Goal: Task Accomplishment & Management: Manage account settings

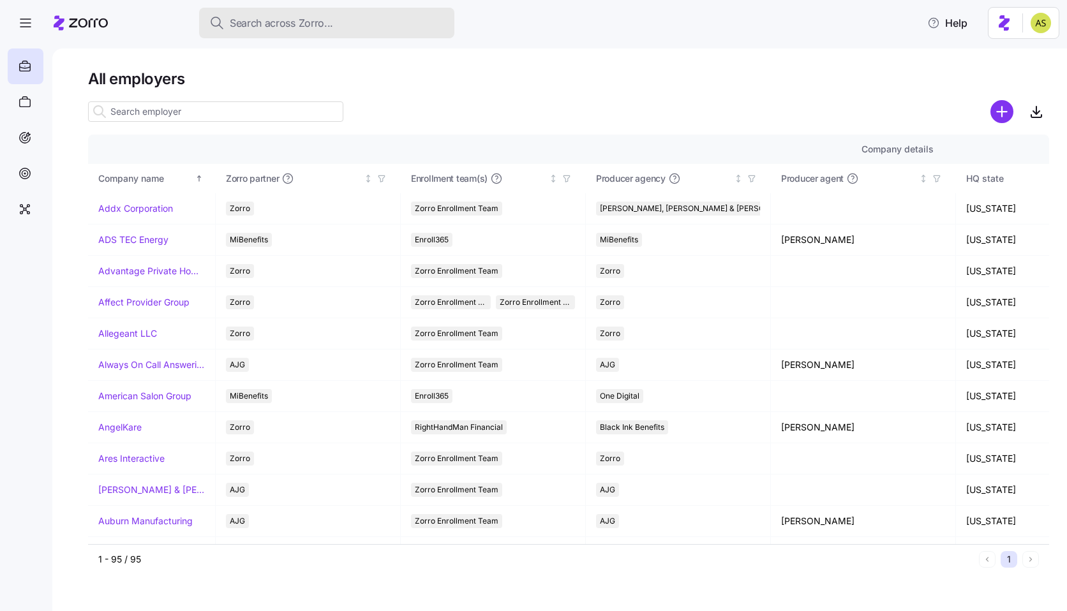
click at [273, 32] on button "Search across Zorro..." at bounding box center [326, 23] width 255 height 31
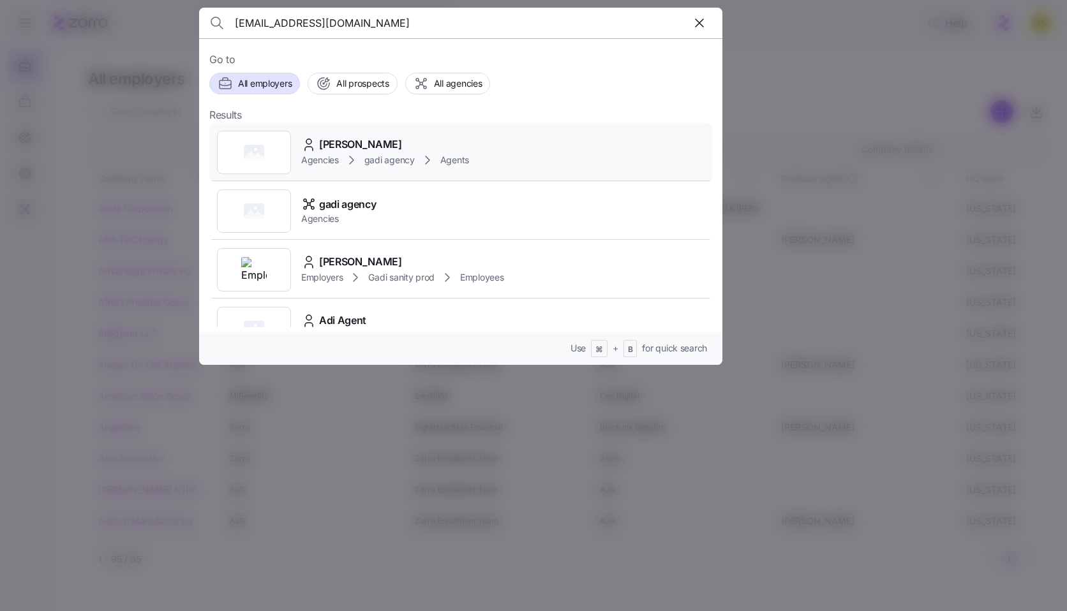
type input "[EMAIL_ADDRESS][DOMAIN_NAME]"
click at [555, 156] on div "[PERSON_NAME] Agencies gadi agency Agents" at bounding box center [460, 152] width 503 height 59
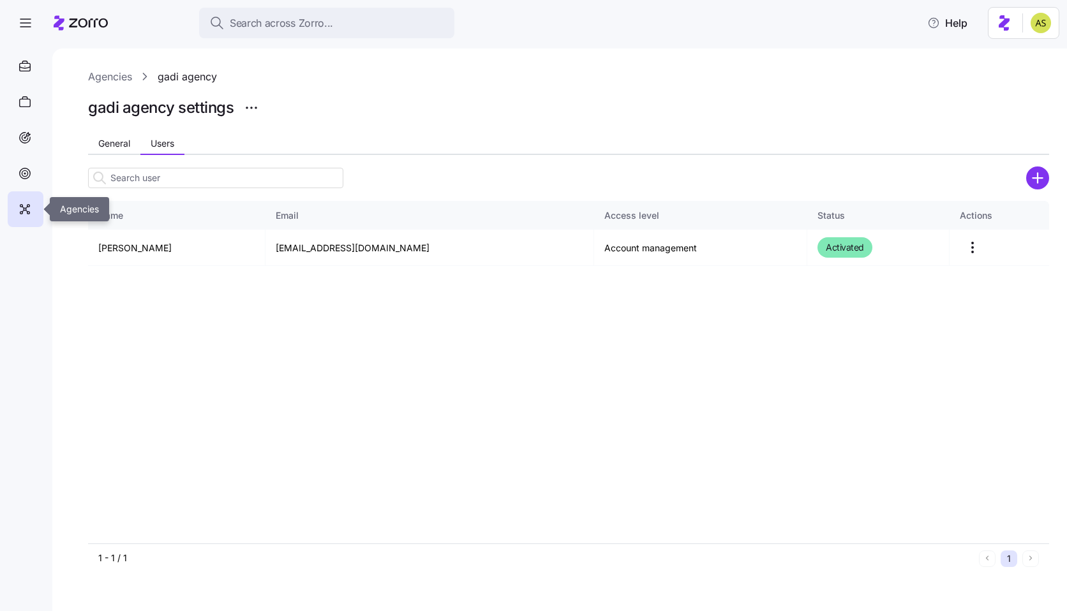
click at [26, 208] on icon at bounding box center [27, 208] width 2 height 2
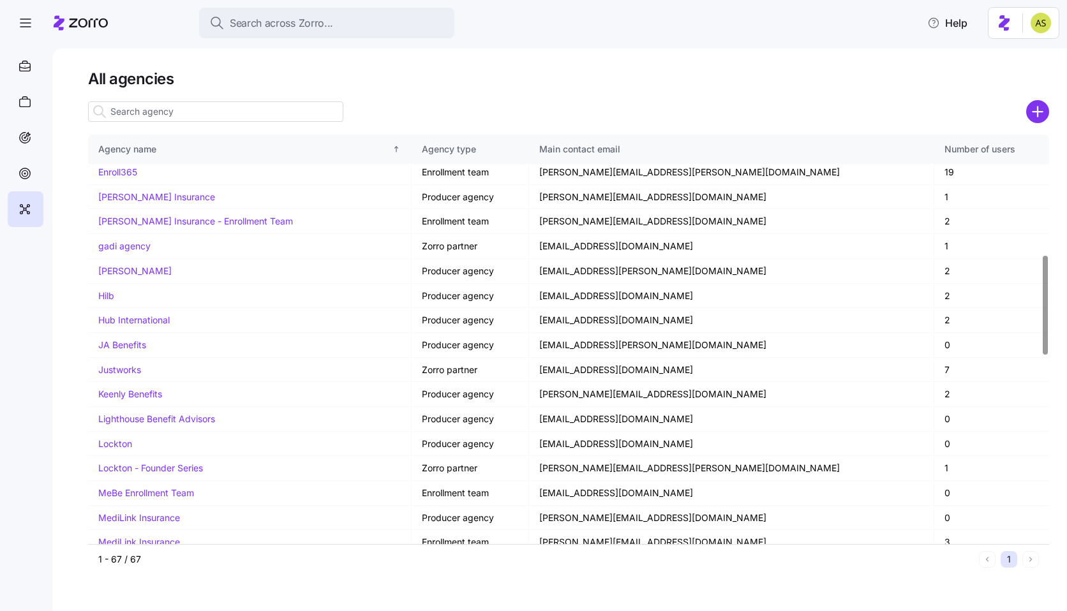
scroll to position [1273, 0]
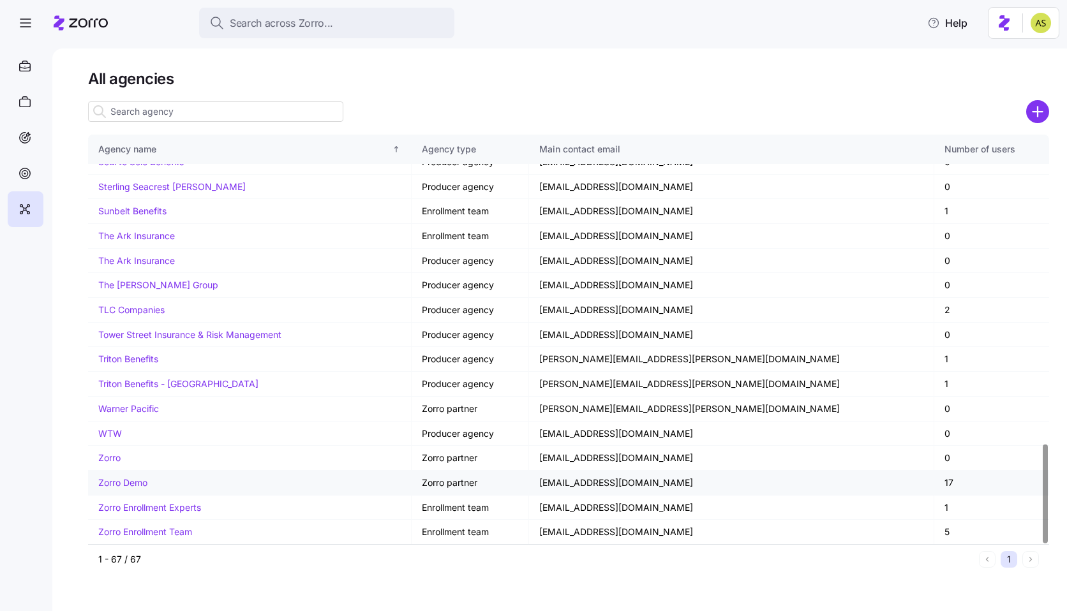
click at [133, 484] on link "Zorro Demo" at bounding box center [122, 482] width 49 height 11
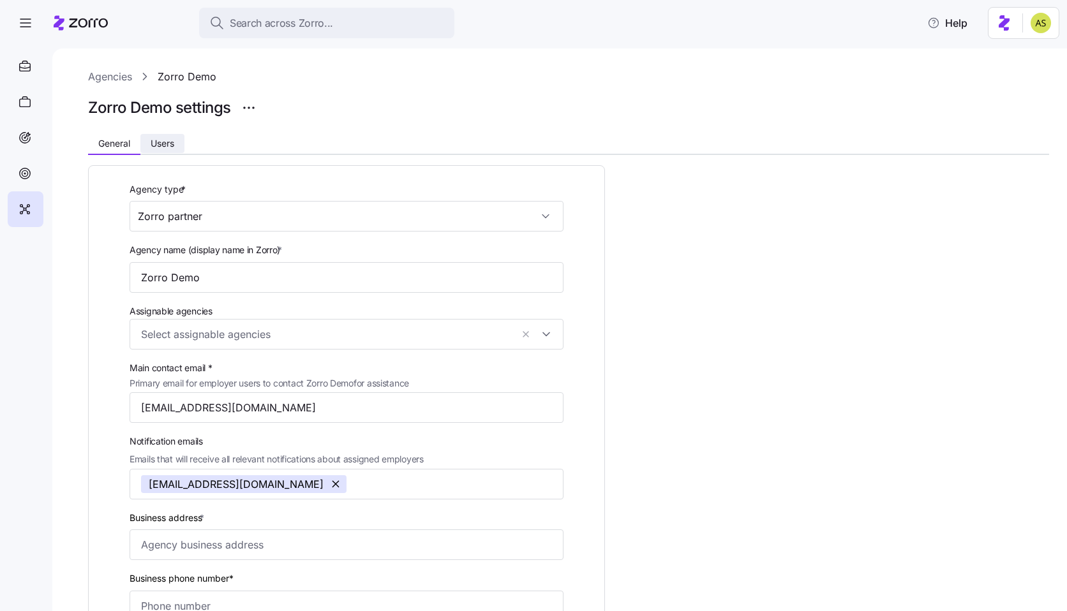
click at [174, 147] on span "Users" at bounding box center [163, 143] width 24 height 9
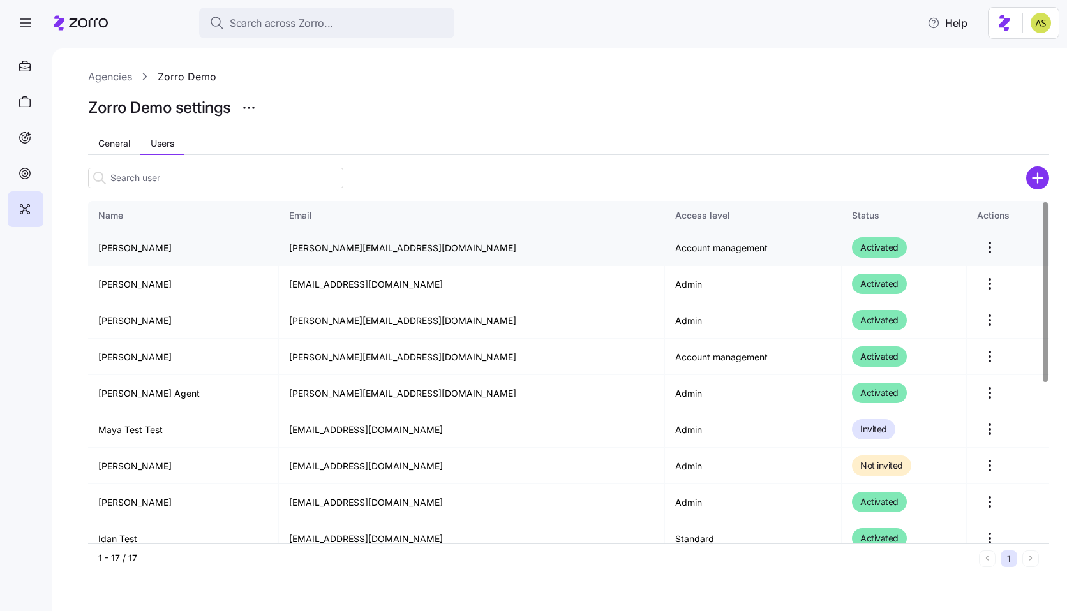
scroll to position [304, 0]
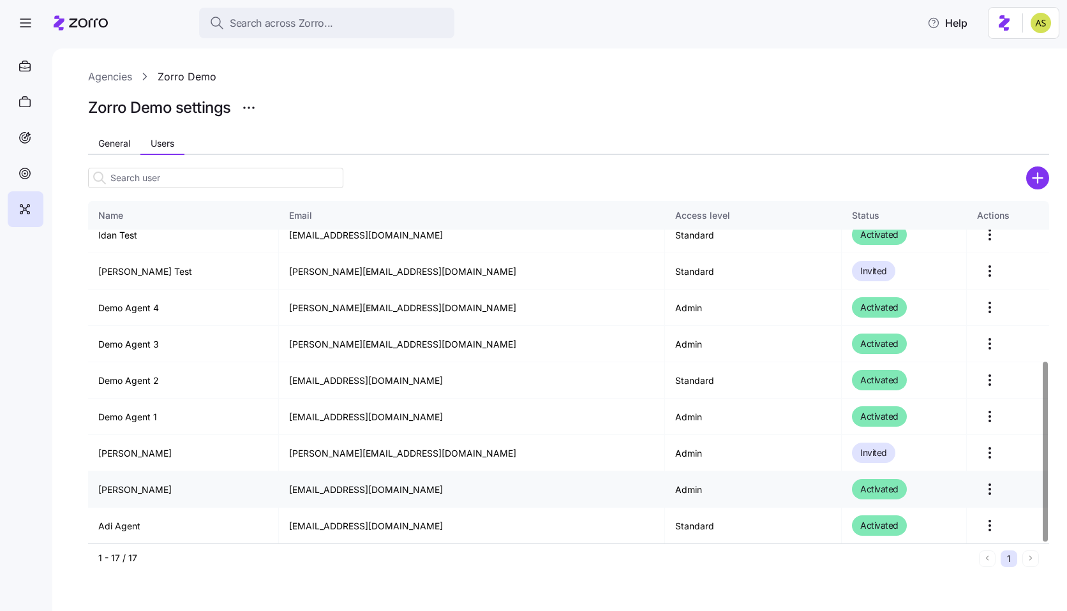
click at [979, 484] on html "Search across Zorro... Help Agencies Zorro Demo Zorro Demo settings General Use…" at bounding box center [533, 302] width 1067 height 604
click at [928, 526] on div "Edit" at bounding box center [928, 521] width 117 height 20
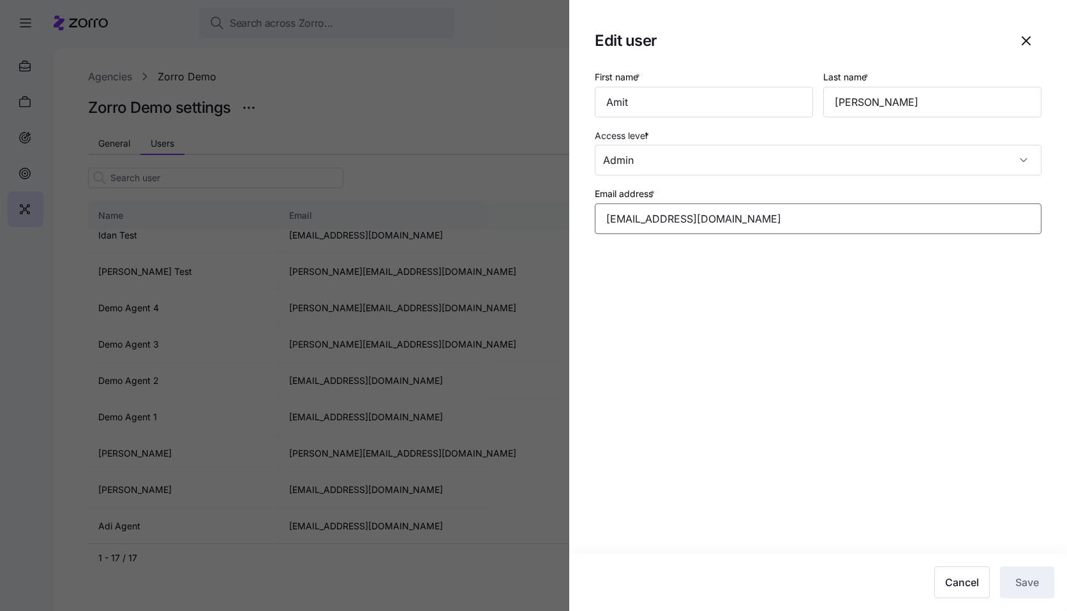
drag, startPoint x: 812, startPoint y: 218, endPoint x: 452, endPoint y: 218, distance: 360.4
click at [452, 604] on div "Edit user First name * [PERSON_NAME] Last name * [PERSON_NAME] Access level * A…" at bounding box center [533, 604] width 1067 height 0
click at [774, 163] on input "Admin" at bounding box center [818, 160] width 447 height 31
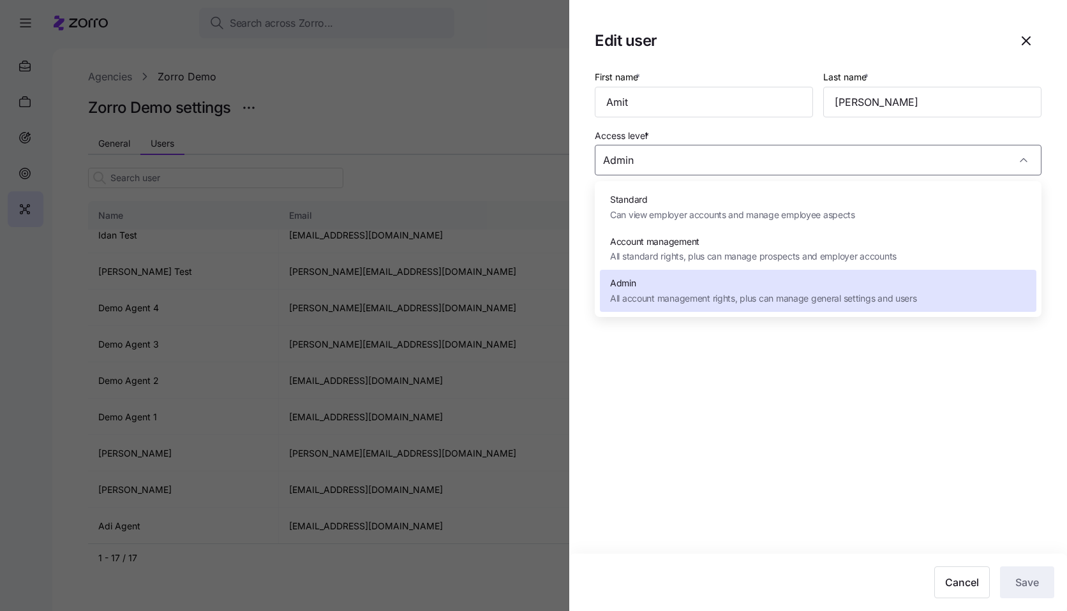
click at [707, 262] on span "All standard rights, plus can manage prospects and employer accounts" at bounding box center [753, 256] width 286 height 14
type input "Account management"
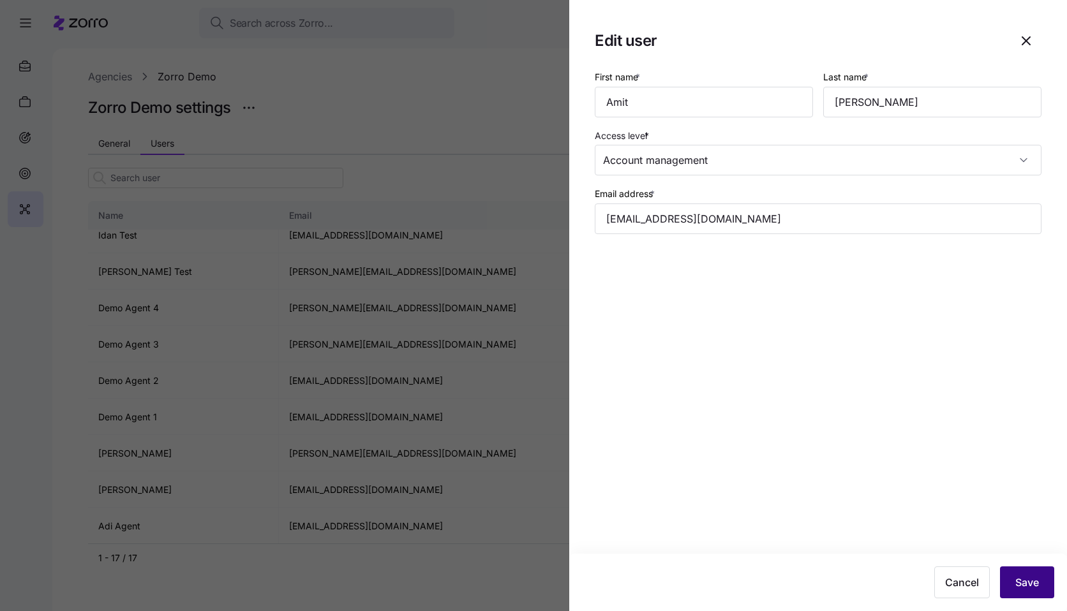
click at [1024, 575] on span "Save" at bounding box center [1027, 582] width 24 height 15
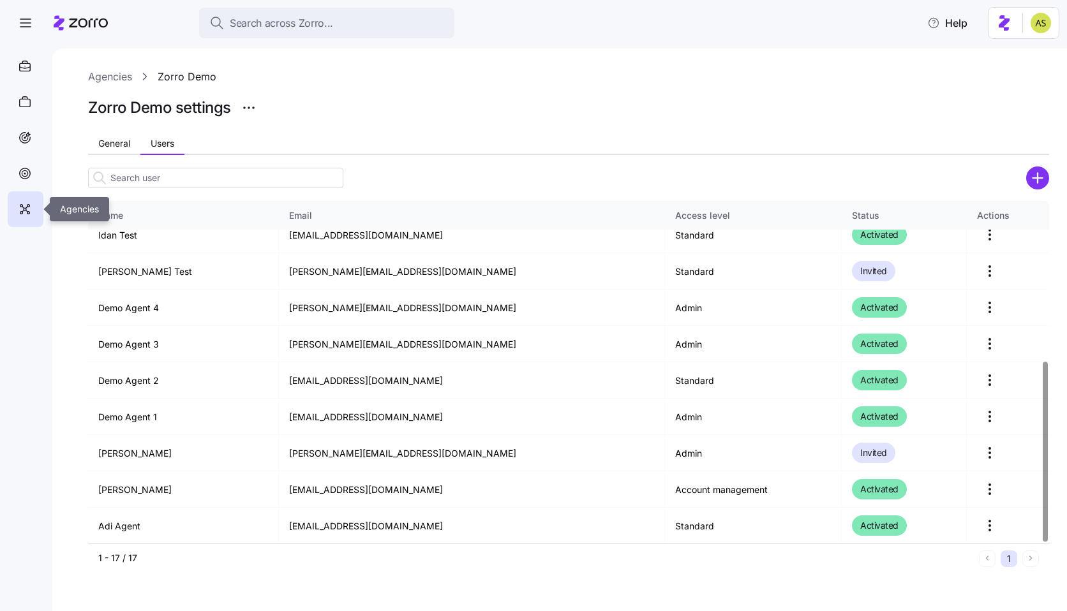
click at [30, 206] on icon at bounding box center [25, 209] width 14 height 15
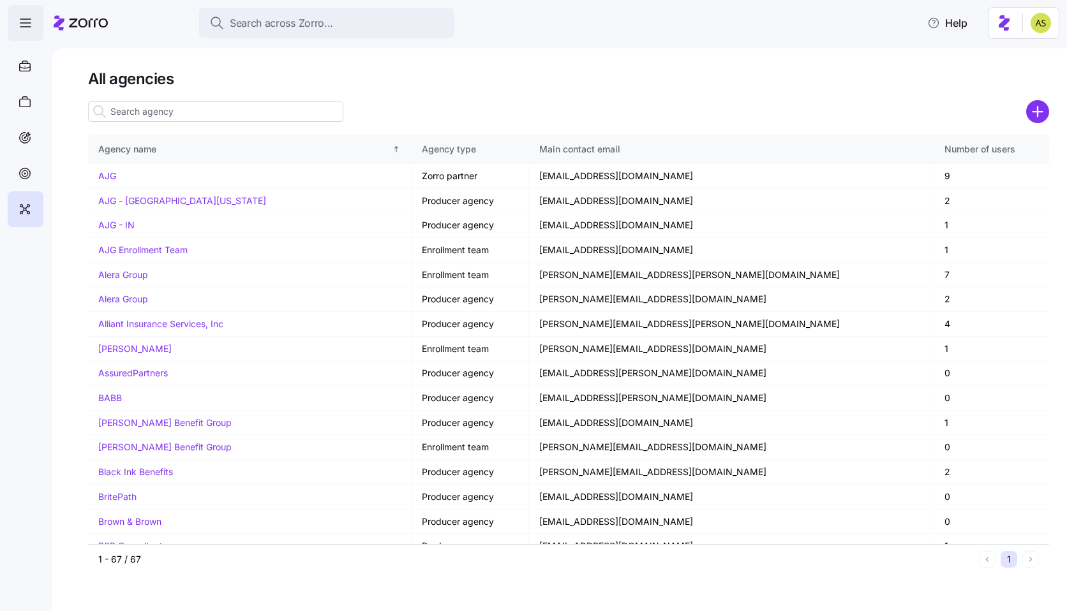
click at [33, 28] on icon "button" at bounding box center [25, 22] width 15 height 15
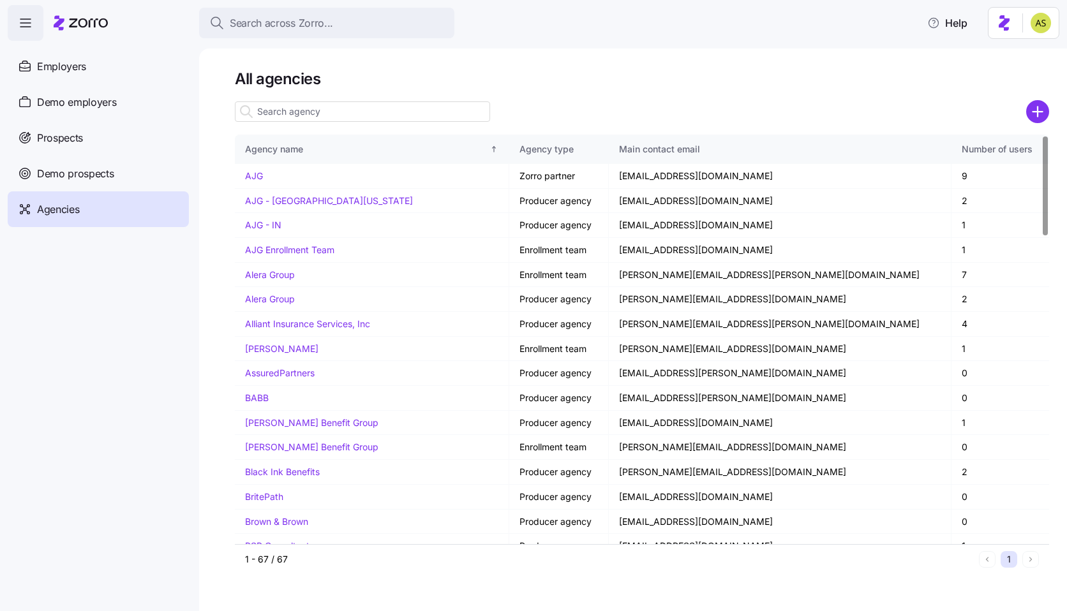
click at [371, 117] on input at bounding box center [362, 111] width 255 height 20
click at [334, 13] on button "Search across Zorro..." at bounding box center [326, 23] width 255 height 31
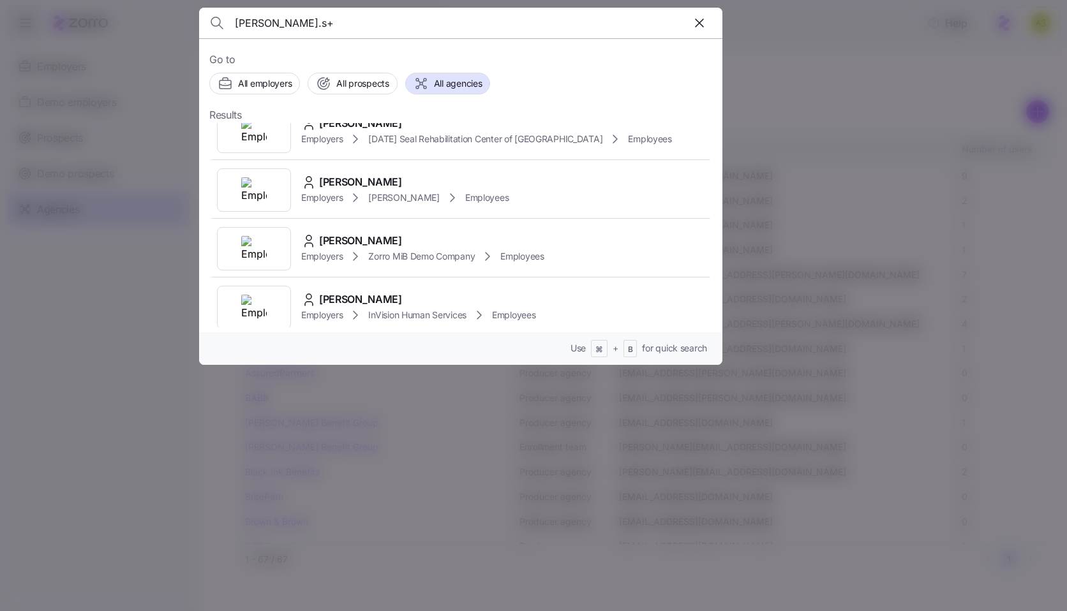
scroll to position [383, 0]
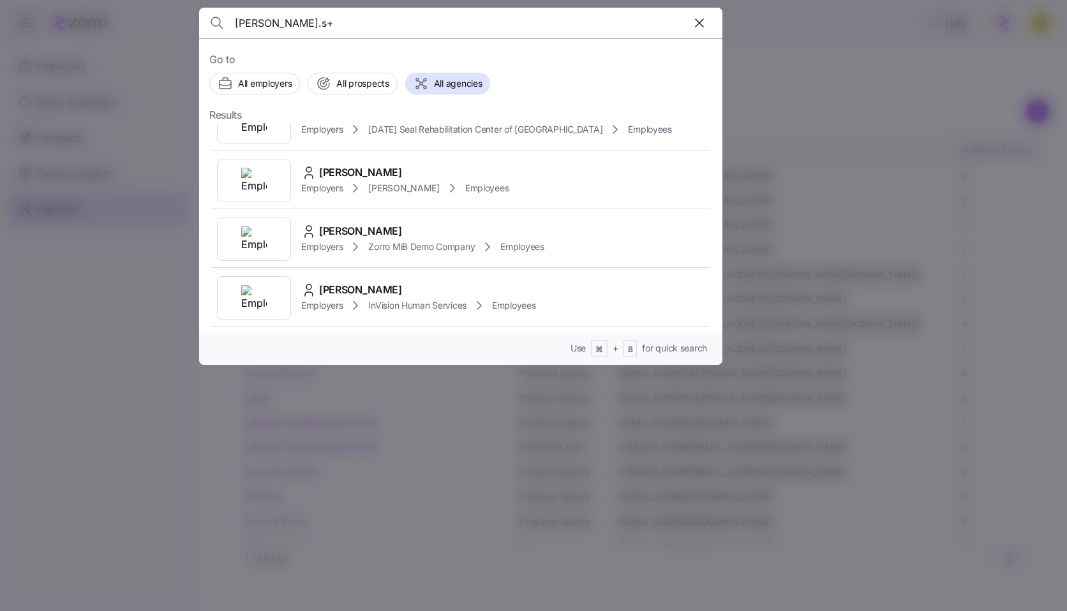
type input "[PERSON_NAME].s+"
click at [106, 475] on div at bounding box center [533, 305] width 1067 height 611
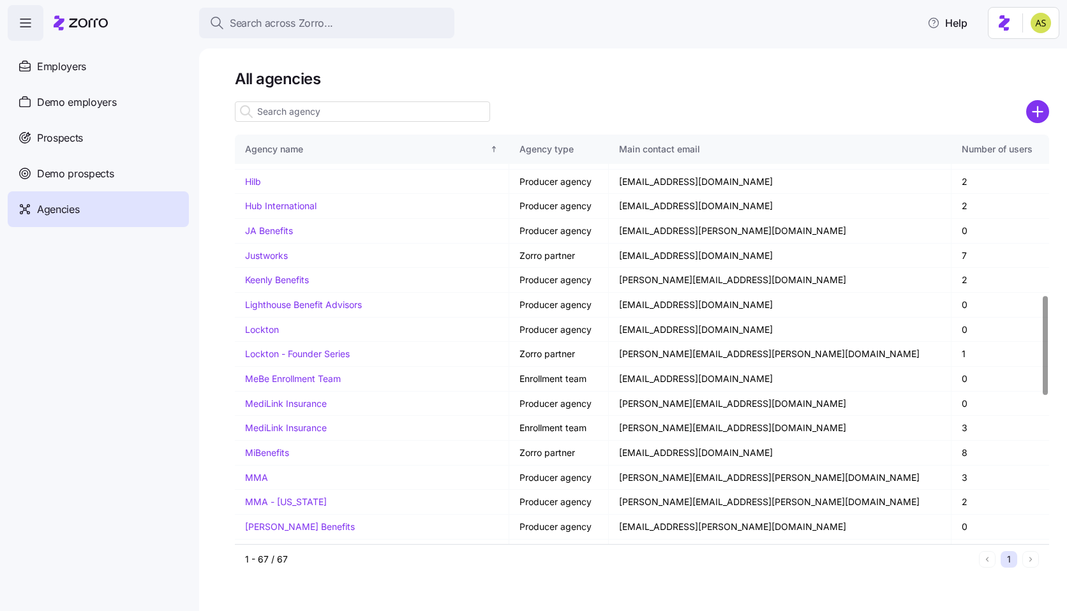
scroll to position [1273, 0]
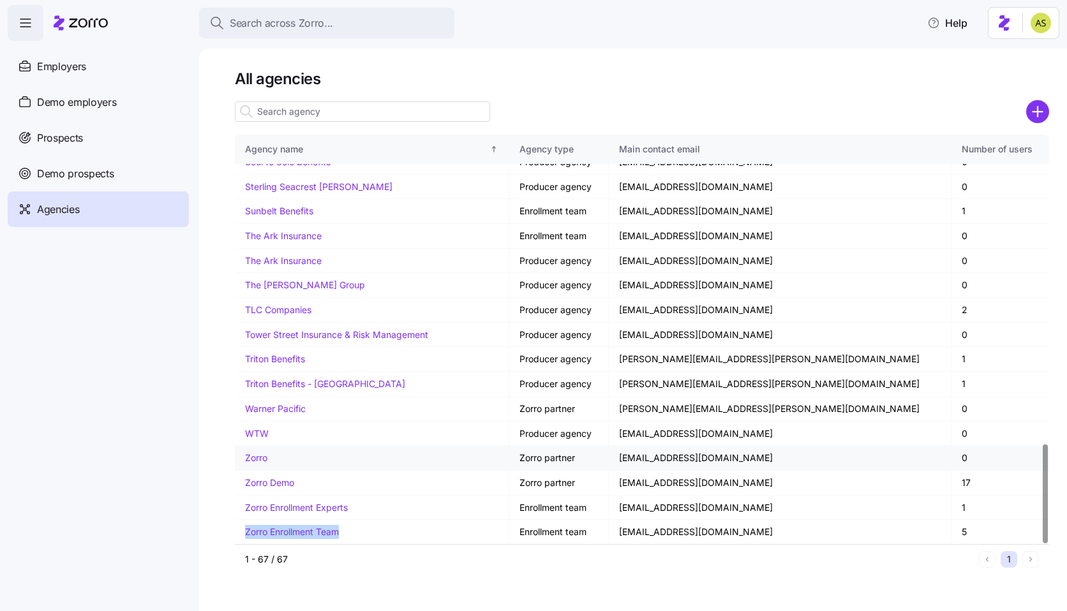
click at [253, 457] on link "Zorro" at bounding box center [256, 457] width 22 height 11
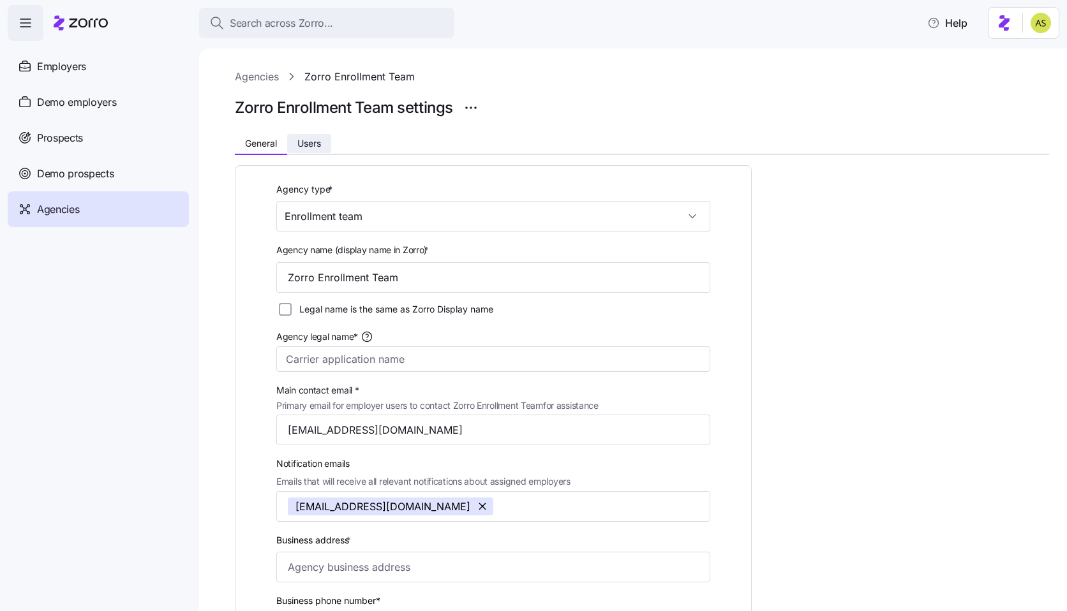
click at [326, 139] on button "Users" at bounding box center [309, 143] width 44 height 19
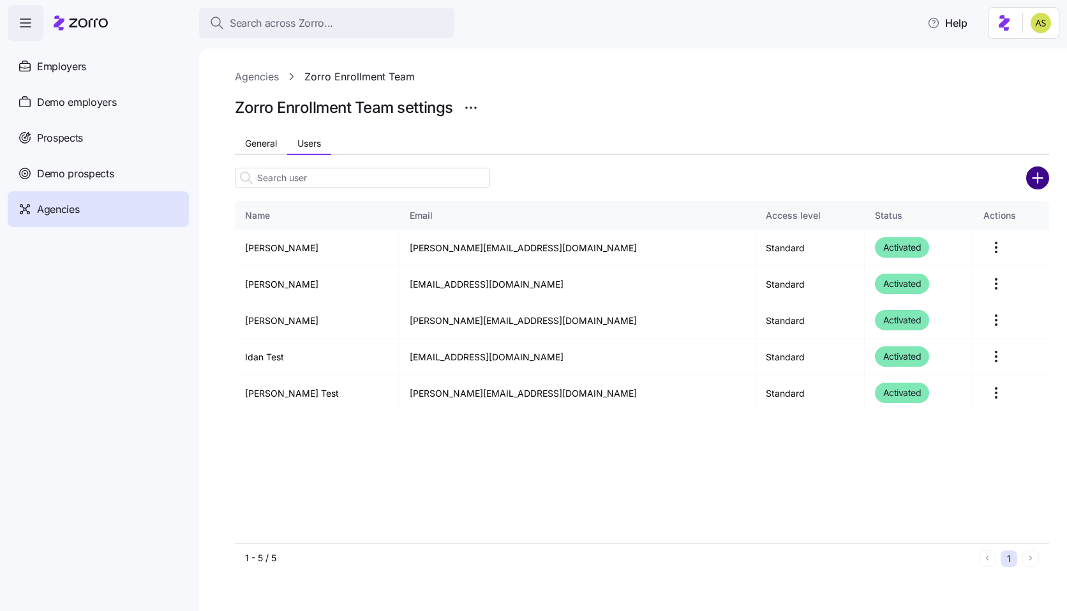
click at [1032, 177] on circle "add icon" at bounding box center [1037, 177] width 21 height 21
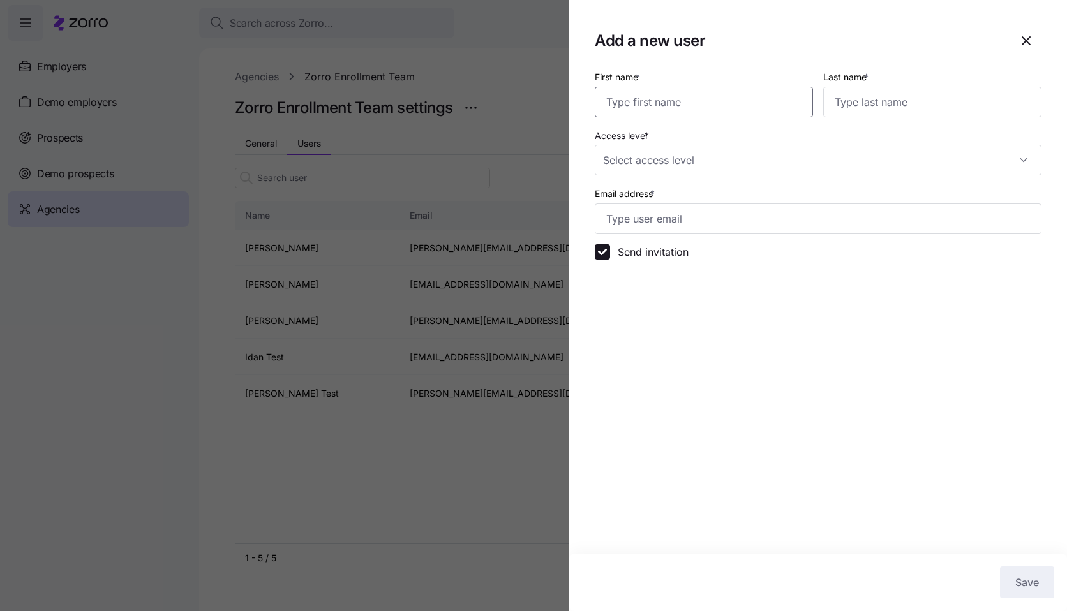
click at [727, 101] on input "First name *" at bounding box center [704, 102] width 218 height 31
type input "Amit"
type input "[PERSON_NAME]"
click at [659, 167] on input "Access level *" at bounding box center [818, 160] width 447 height 31
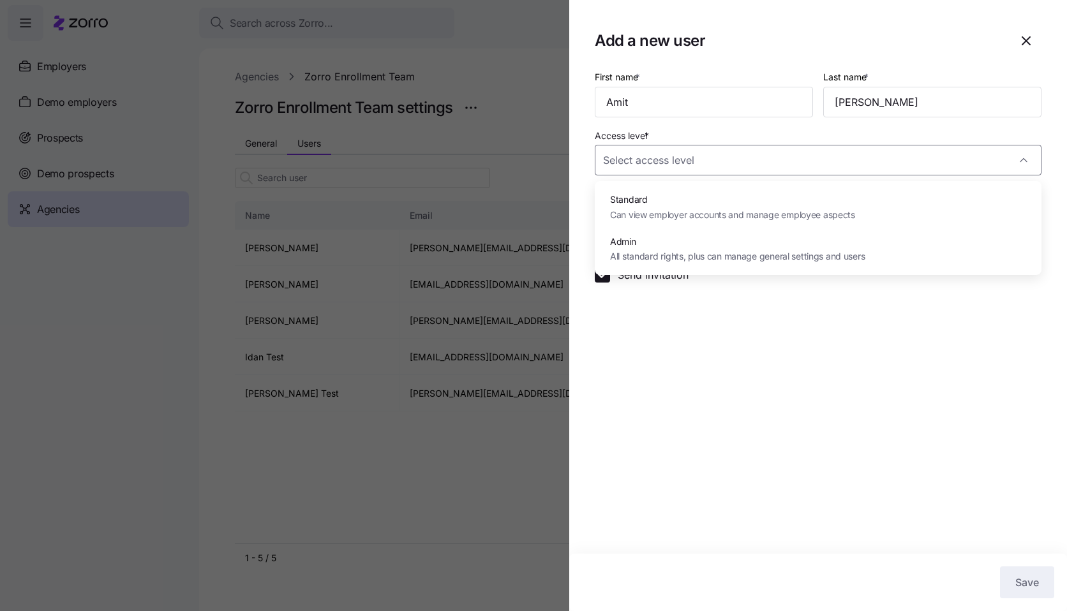
click at [648, 195] on span "Standard" at bounding box center [732, 200] width 245 height 14
type input "Standard"
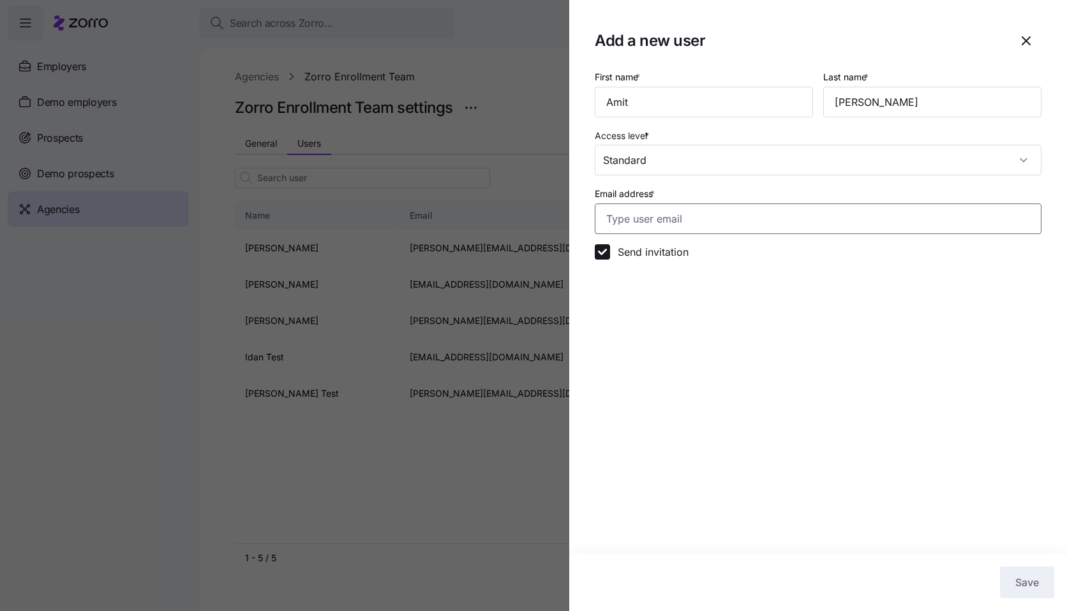
click at [655, 223] on input "Email address *" at bounding box center [818, 219] width 447 height 31
type input "[PERSON_NAME].s@"
click at [702, 148] on input "Standard" at bounding box center [818, 160] width 447 height 31
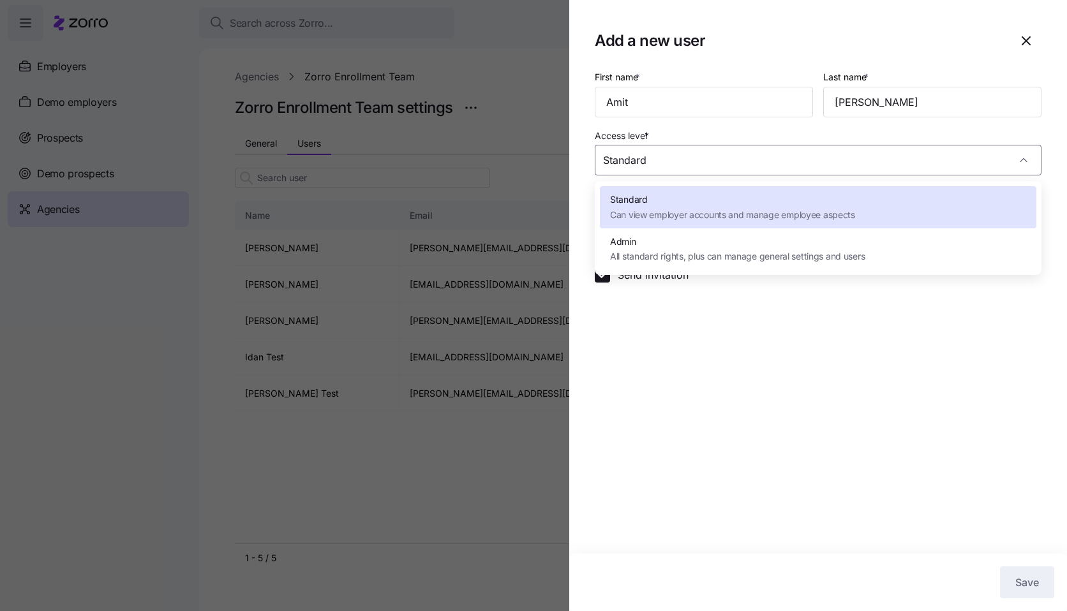
click at [653, 258] on span "All standard rights, plus can manage general settings and users" at bounding box center [737, 256] width 255 height 14
type input "Admin"
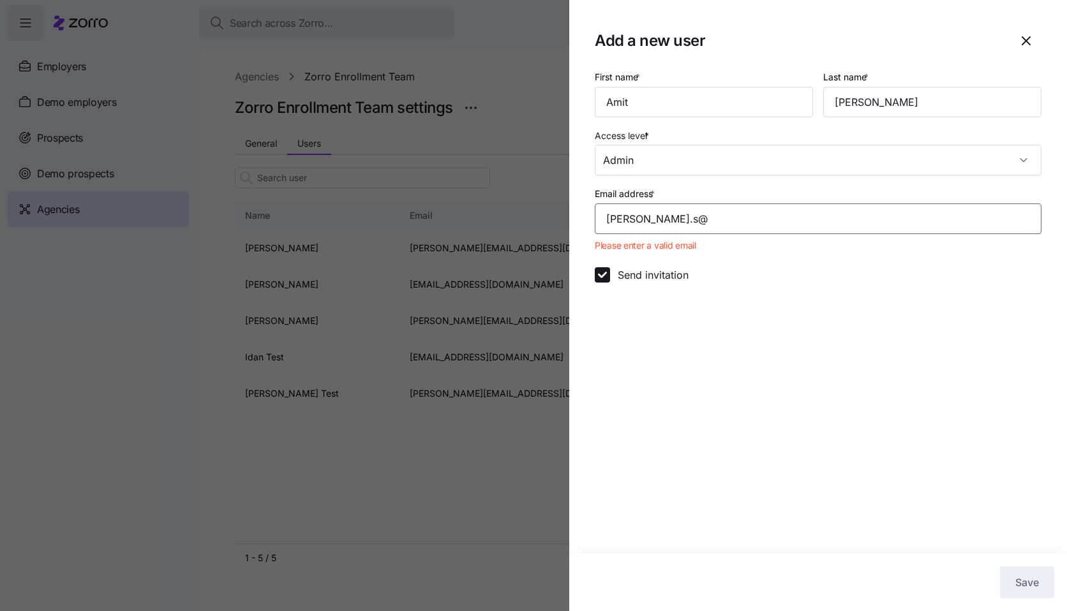
click at [706, 224] on input "[PERSON_NAME].s@" at bounding box center [818, 219] width 447 height 31
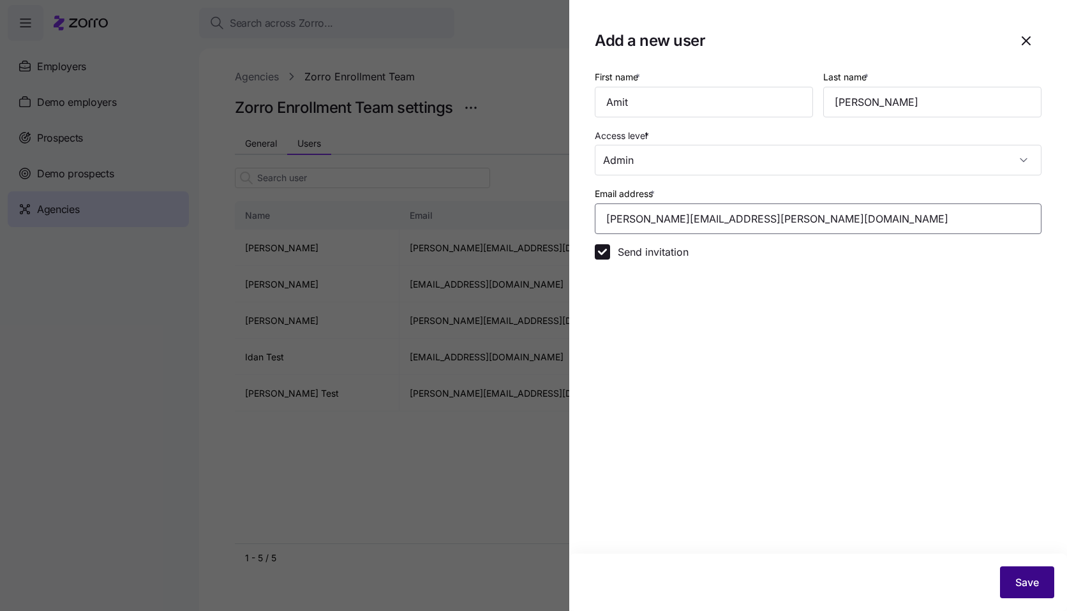
type input "amit.s+zorroEnrollmentTeam@myzorro.co"
click at [1019, 575] on button "Save" at bounding box center [1027, 583] width 54 height 32
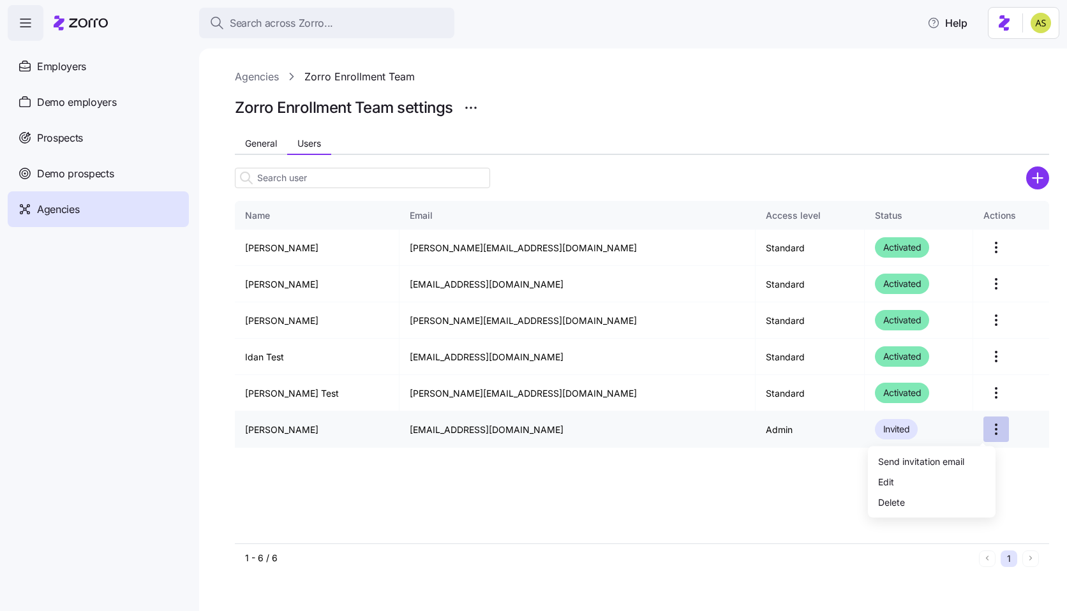
click at [987, 429] on html "Search across Zorro... Help Employers Demo employers Prospects Demo prospects A…" at bounding box center [533, 302] width 1067 height 604
click at [908, 499] on div "Delete" at bounding box center [931, 502] width 117 height 20
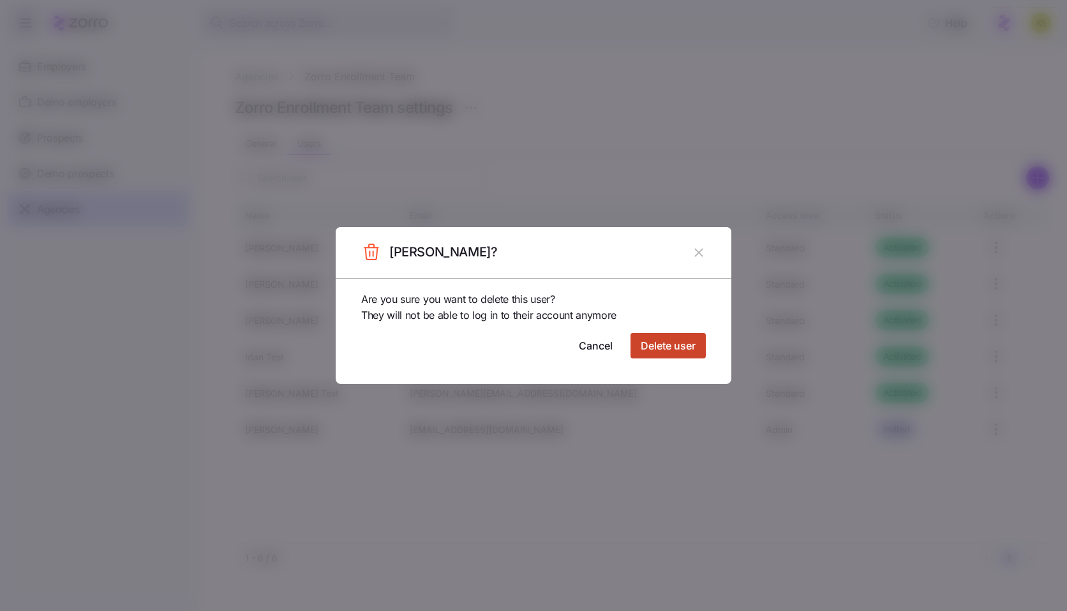
click at [673, 351] on span "Delete user" at bounding box center [668, 345] width 55 height 15
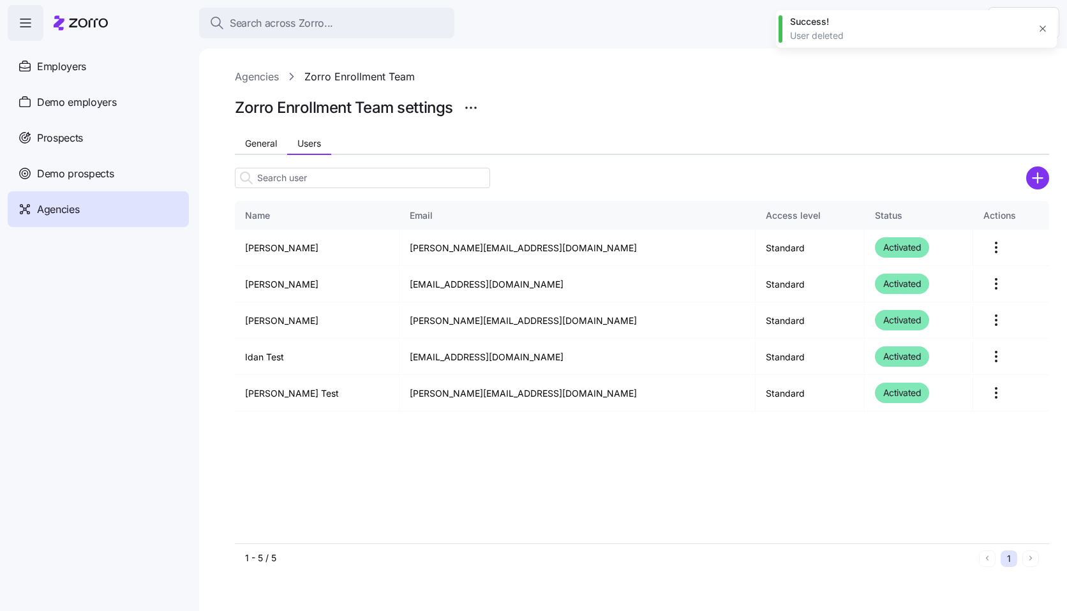
click at [265, 75] on link "Agencies" at bounding box center [257, 77] width 44 height 16
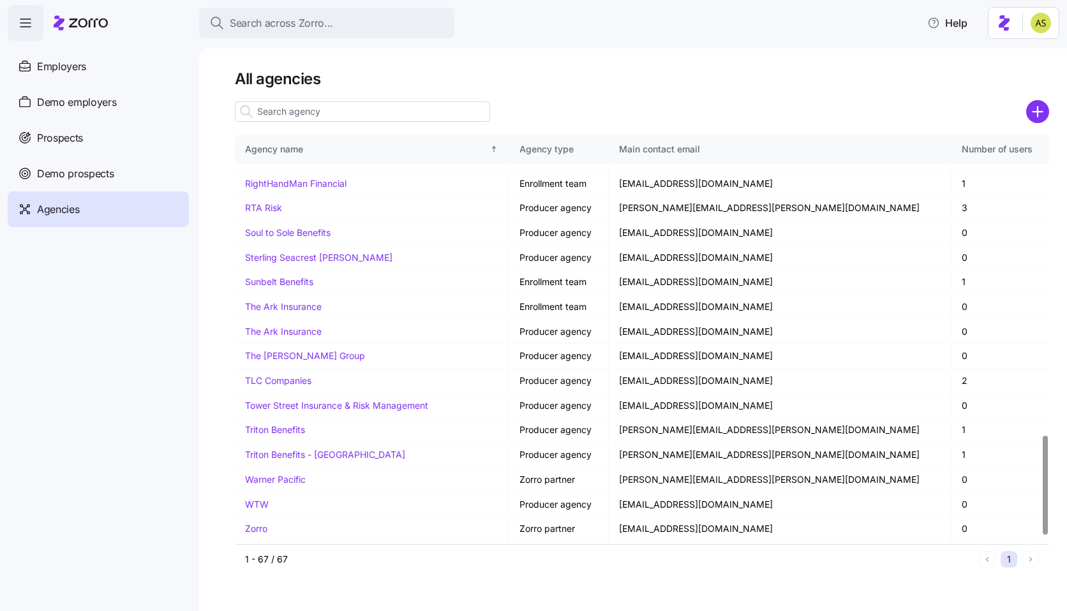
scroll to position [1273, 0]
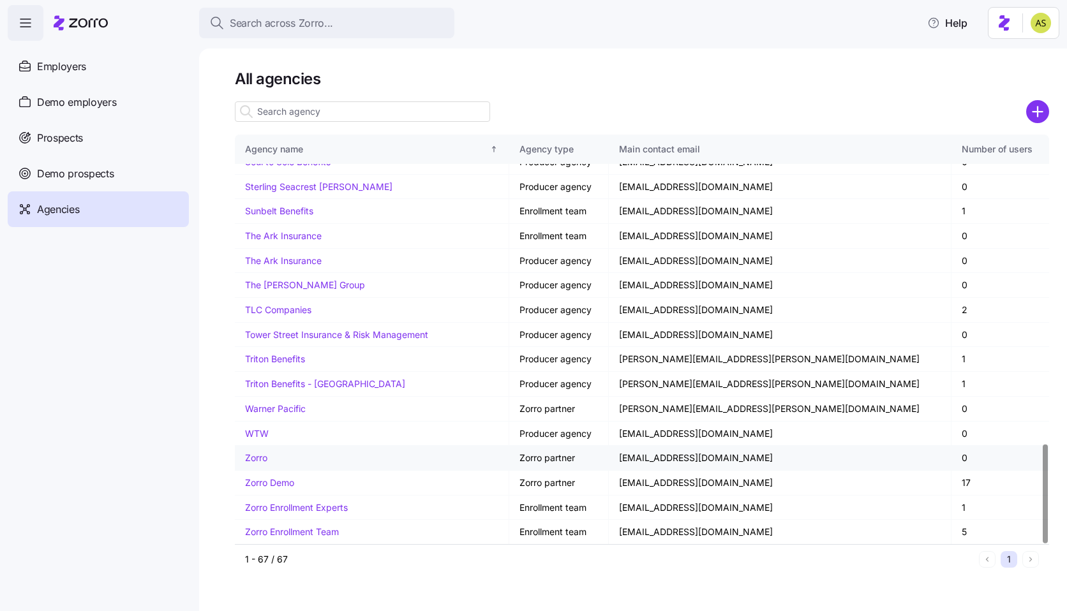
click at [251, 458] on link "Zorro" at bounding box center [256, 457] width 22 height 11
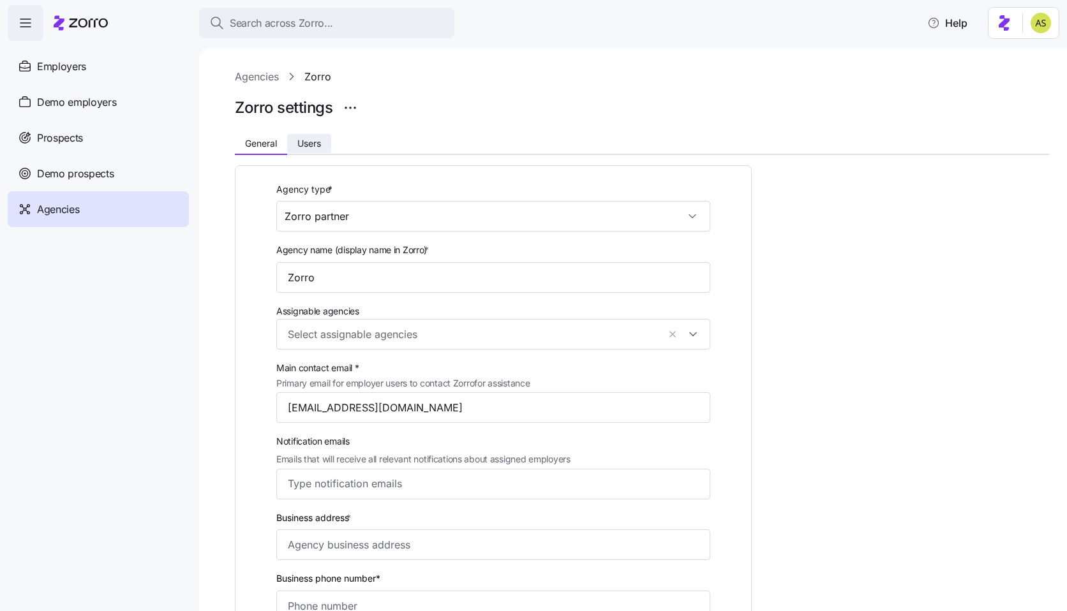
click at [310, 145] on span "Users" at bounding box center [309, 143] width 24 height 9
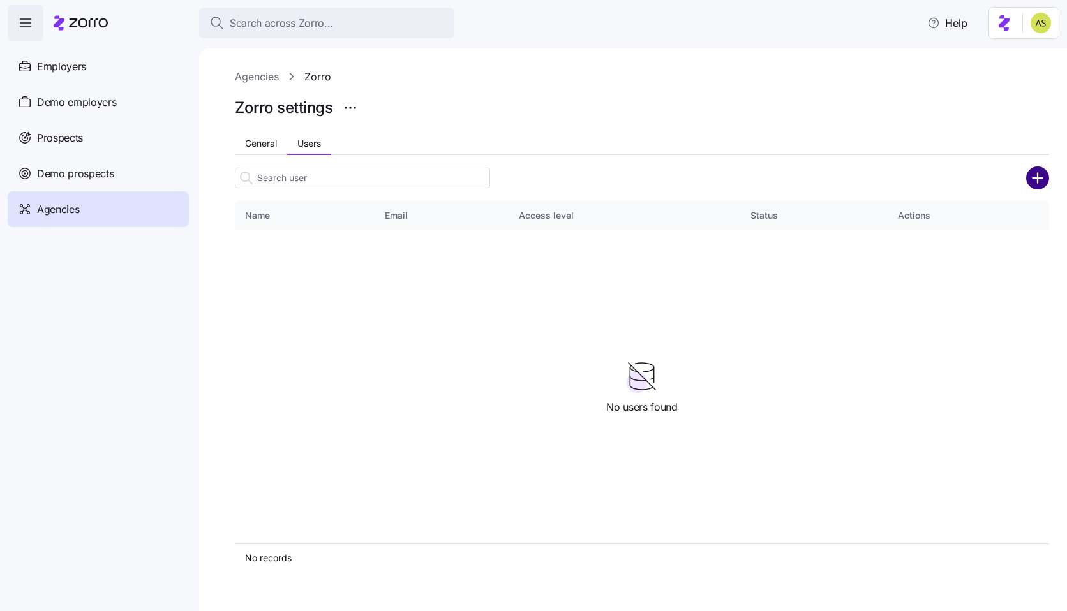
click at [1041, 182] on circle "add icon" at bounding box center [1037, 177] width 21 height 21
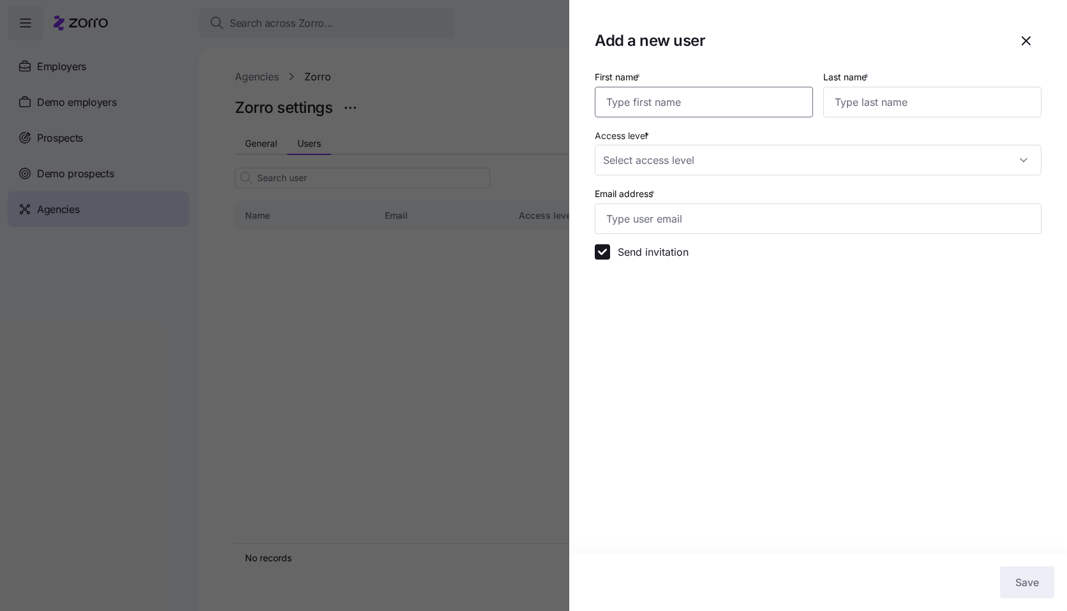
click at [734, 109] on input "First name *" at bounding box center [704, 102] width 218 height 31
type input "Amit"
type input "[PERSON_NAME]"
click at [706, 166] on input "Access level *" at bounding box center [818, 160] width 447 height 31
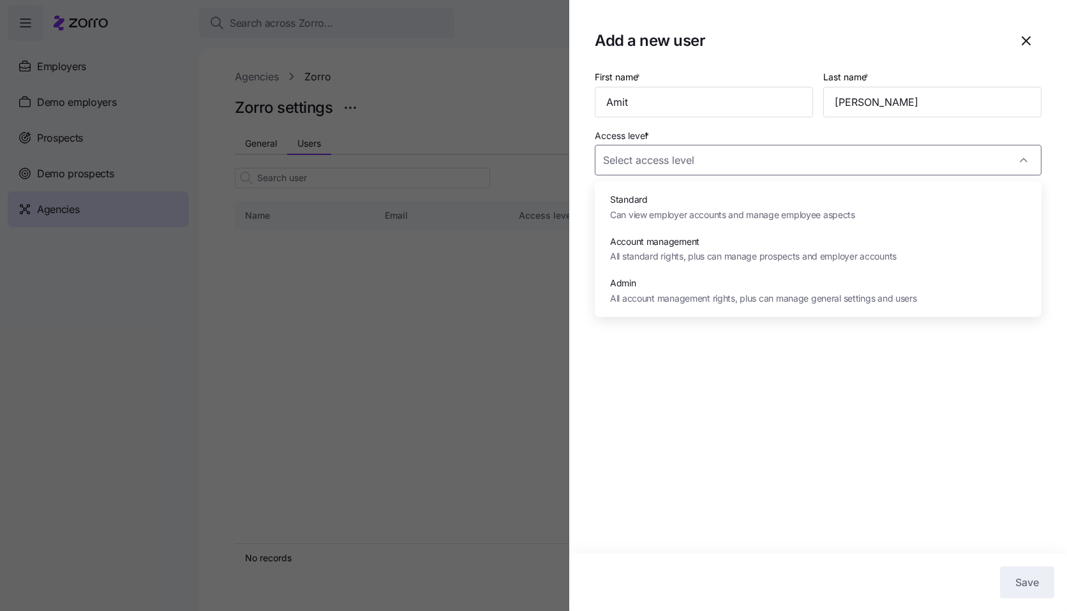
click at [699, 248] on span "Account management" at bounding box center [753, 242] width 286 height 14
type input "Account management"
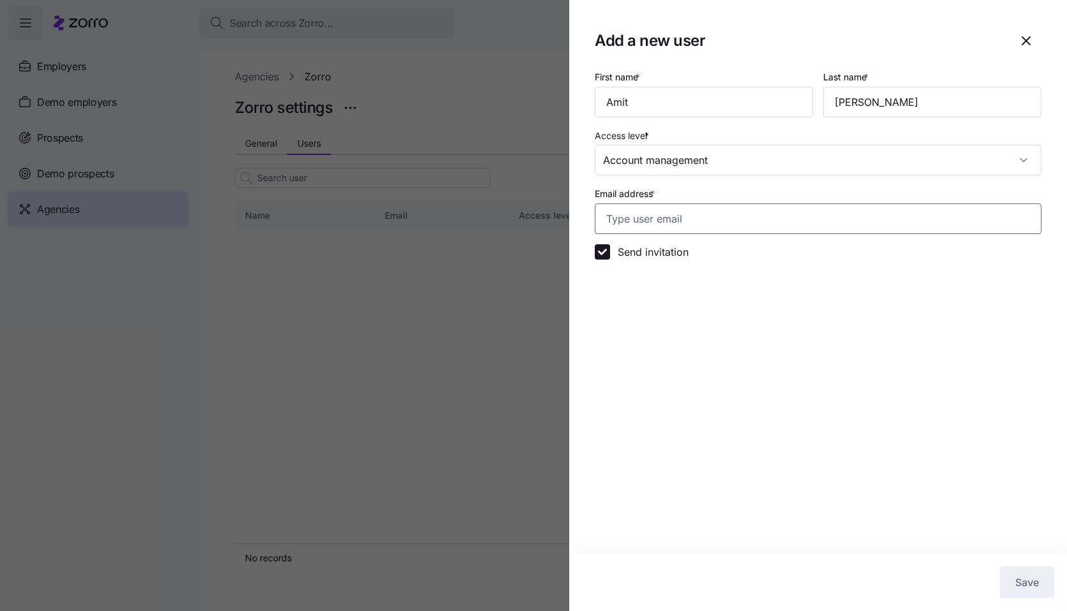
click at [733, 223] on input "Email address *" at bounding box center [818, 219] width 447 height 31
paste input "https://ops.myzorro.co/company-setup/a92dec2a-a8d4-4ac7-bf9a-234d324b23b3/prosp…"
type input "https://ops.myzorro.co/company-setup/a92dec2a-a8d4-4ac7-bf9a-234d324b23b3/prosp…"
paste input "amit.s+zorroEnrollmentTeam@myzorro.co"
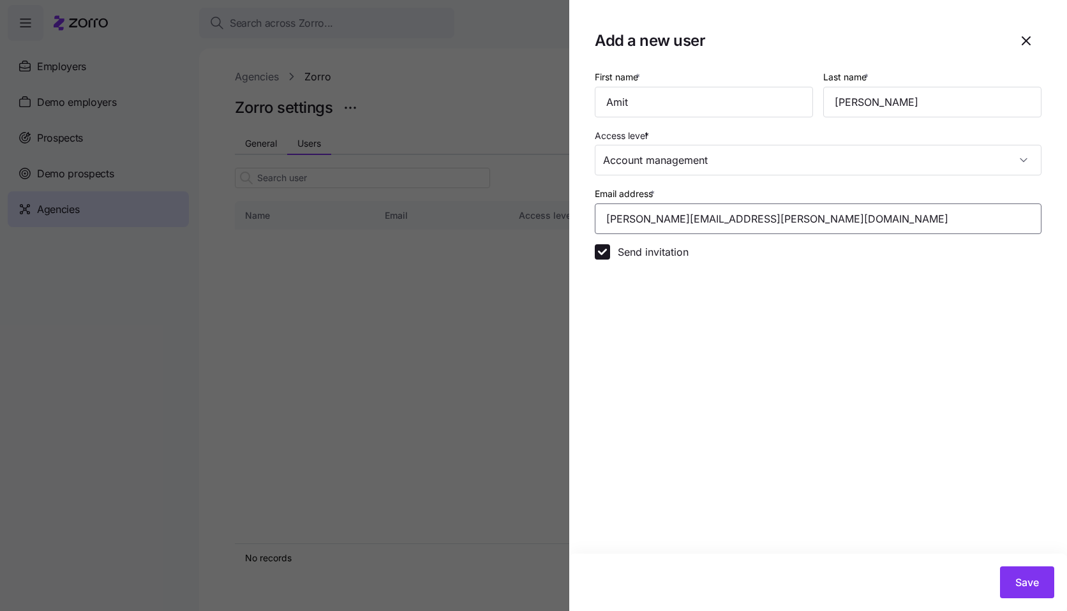
click at [742, 221] on input "amit.s+zorroEnrollmentTeam@myzorro.co" at bounding box center [818, 219] width 447 height 31
type input "amit.s+zorroPartner@myzorro.co"
click at [900, 473] on section "Add a new user First name * Amit Last name * Sharon Access level * Account mana…" at bounding box center [818, 305] width 498 height 611
click at [1019, 577] on span "Save" at bounding box center [1027, 582] width 24 height 15
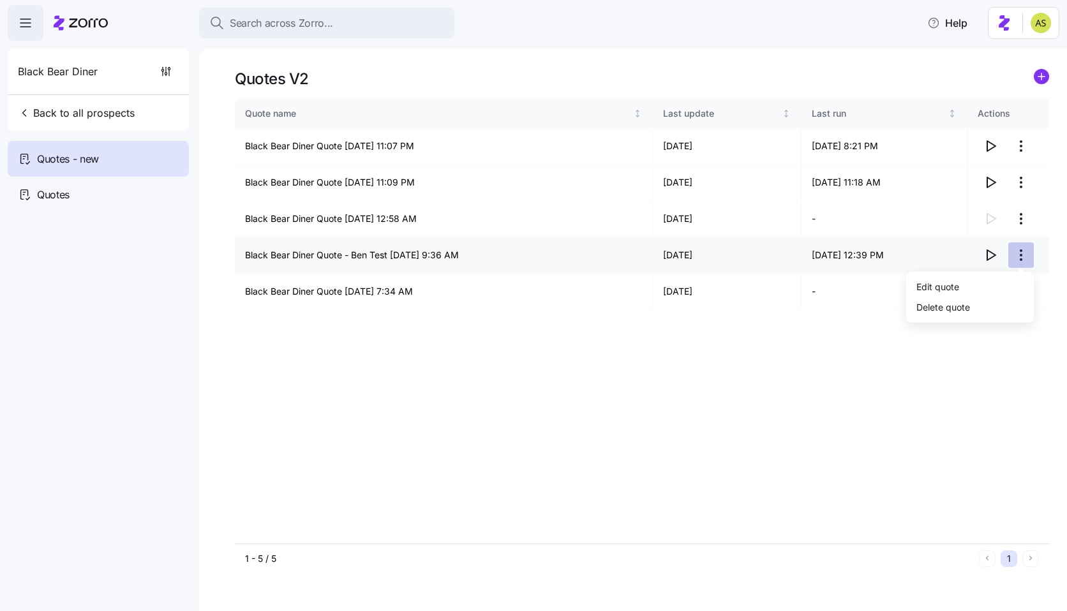
click at [1020, 257] on html "Search across Zorro... Help Black Bear Diner Back to all prospects Quotes - new…" at bounding box center [533, 302] width 1067 height 604
click at [980, 279] on div "Edit quote" at bounding box center [969, 286] width 117 height 20
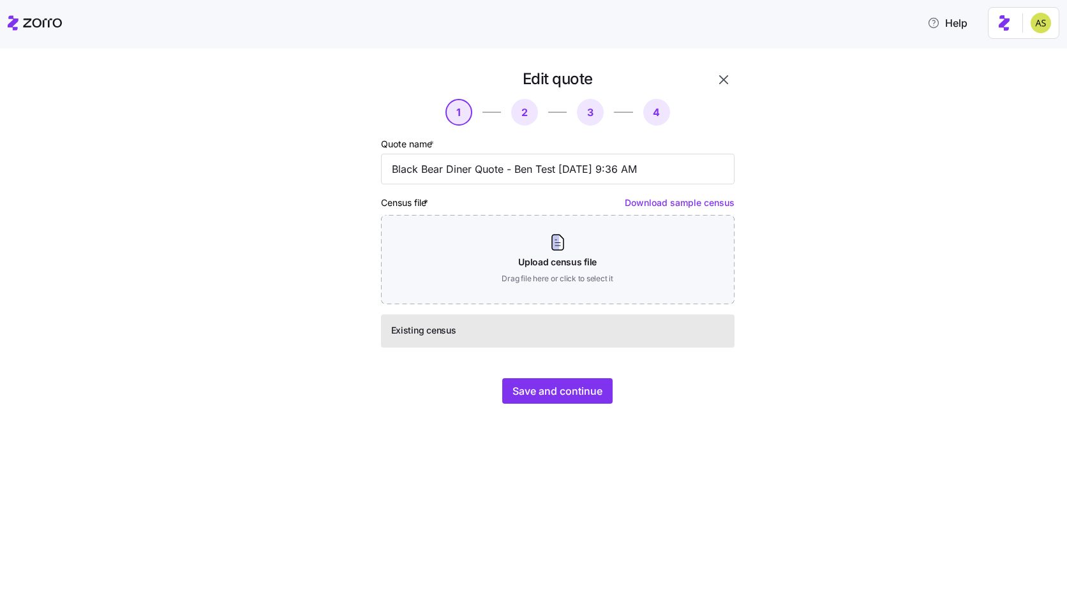
click at [720, 76] on icon "button" at bounding box center [723, 79] width 15 height 15
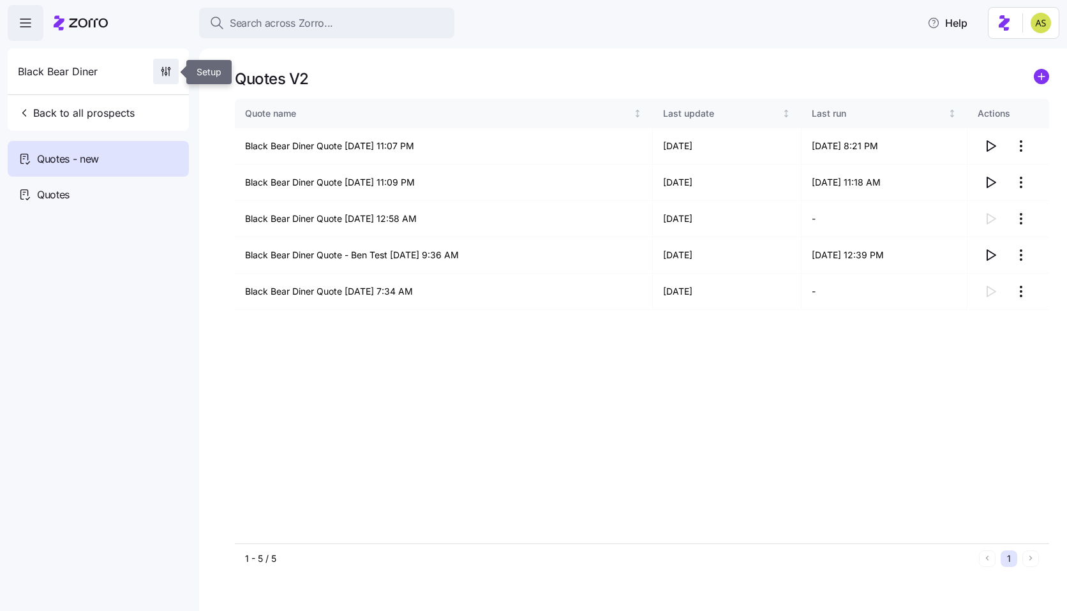
click at [172, 71] on icon "button" at bounding box center [165, 71] width 13 height 13
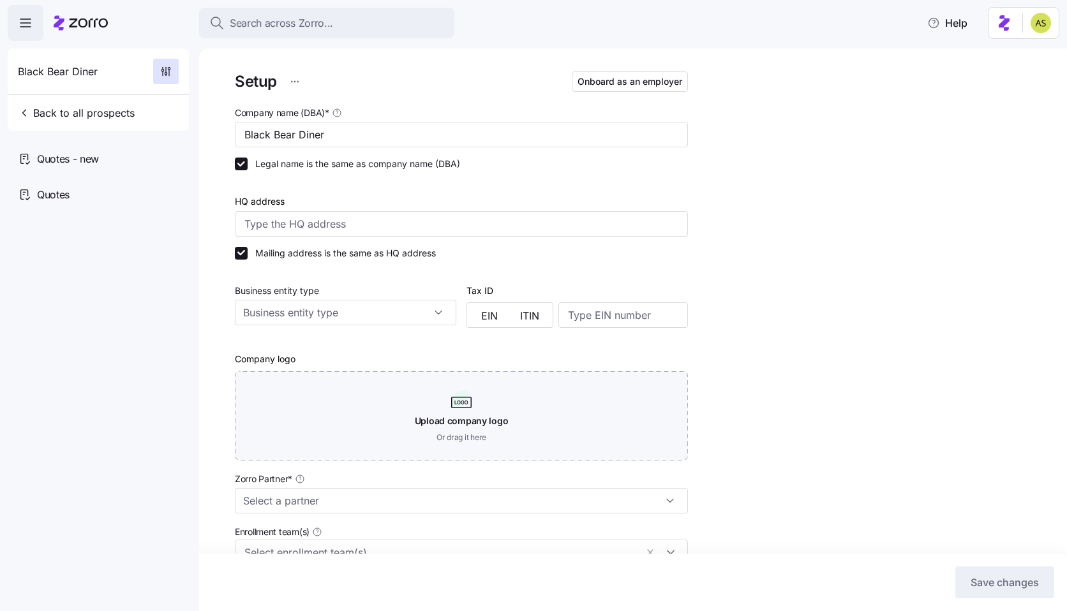
type input "Jackson Lee (jackson.lee@lockton.com)"
type input "Lockton - Founder Series"
click at [298, 84] on html "Search across Zorro... Help Black Bear Diner Back to all prospects Quotes - new…" at bounding box center [533, 302] width 1067 height 604
click at [373, 78] on html "Search across Zorro... Help Black Bear Diner Back to all prospects Quotes - new…" at bounding box center [533, 302] width 1067 height 604
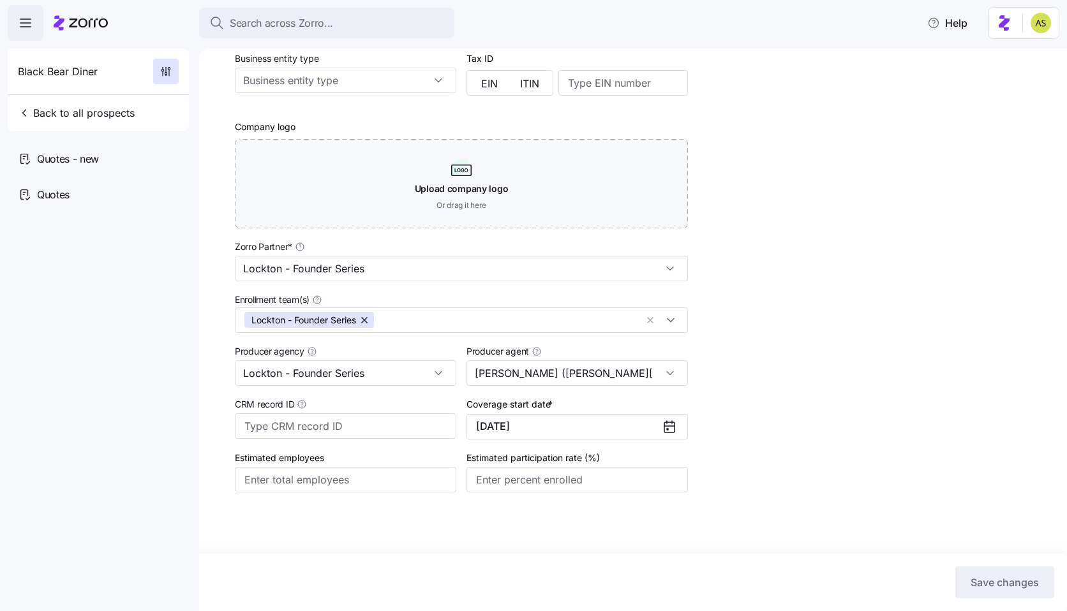
scroll to position [243, 0]
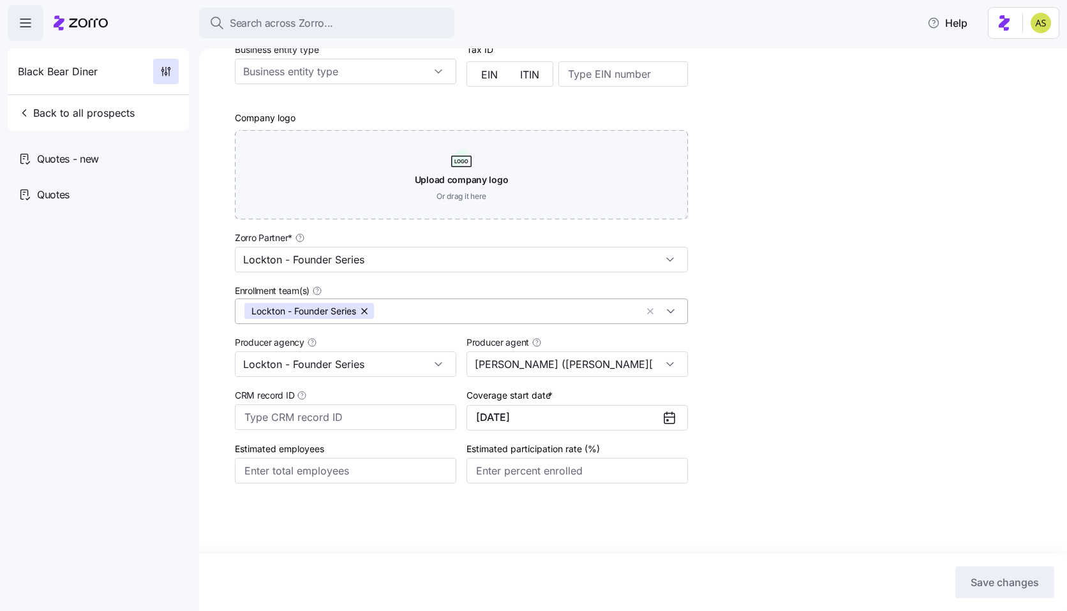
click at [591, 309] on input "Enrollment team(s)" at bounding box center [508, 311] width 256 height 17
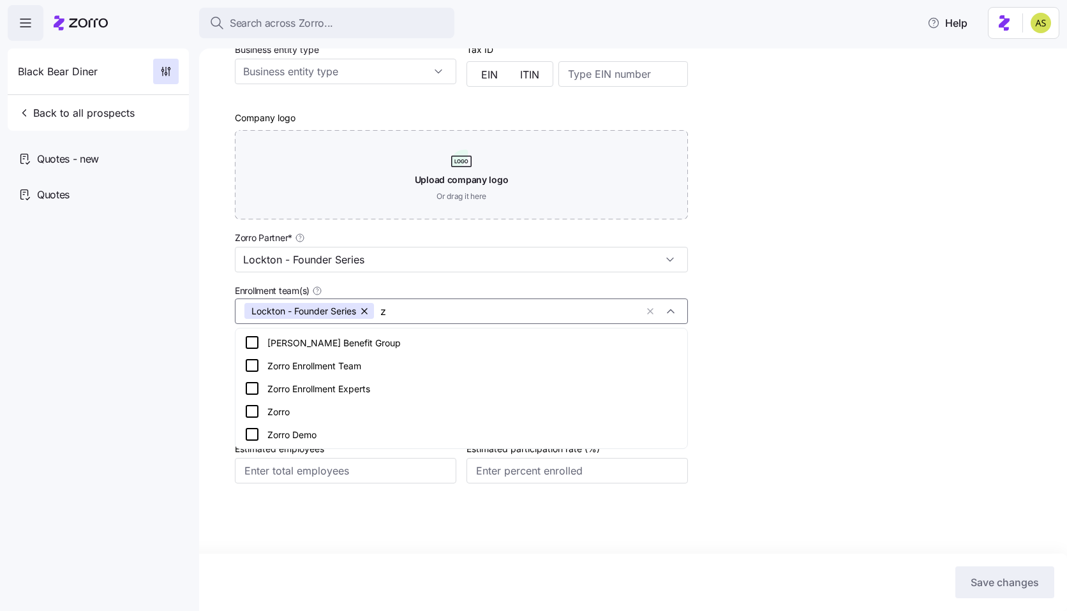
scroll to position [0, 0]
click at [338, 340] on div "Zorro Enrollment Team" at bounding box center [461, 342] width 434 height 15
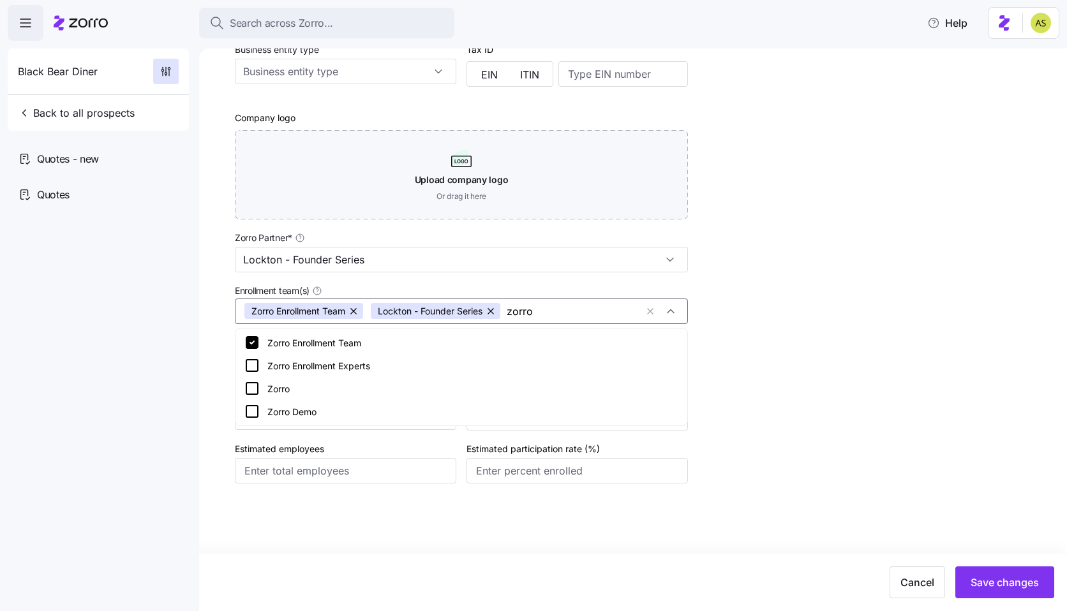
type input "zorro"
click at [924, 384] on div "Setup Onboard as an employer Company name (DBA) * Black Bear Diner Legal name i…" at bounding box center [642, 186] width 814 height 717
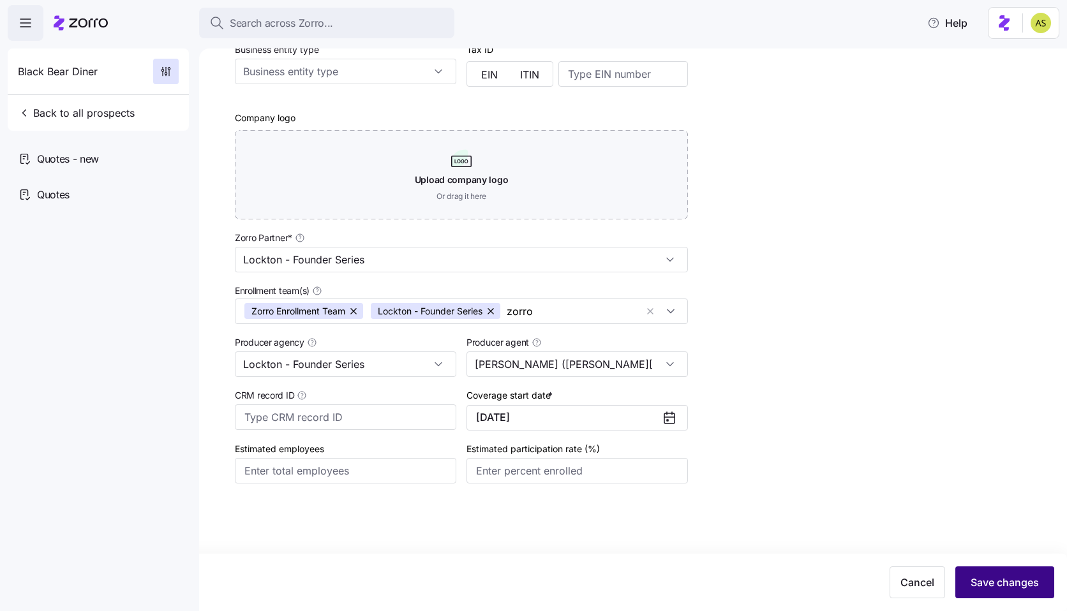
click at [987, 577] on span "Save changes" at bounding box center [1004, 582] width 68 height 15
click at [357, 307] on button "button" at bounding box center [354, 311] width 18 height 16
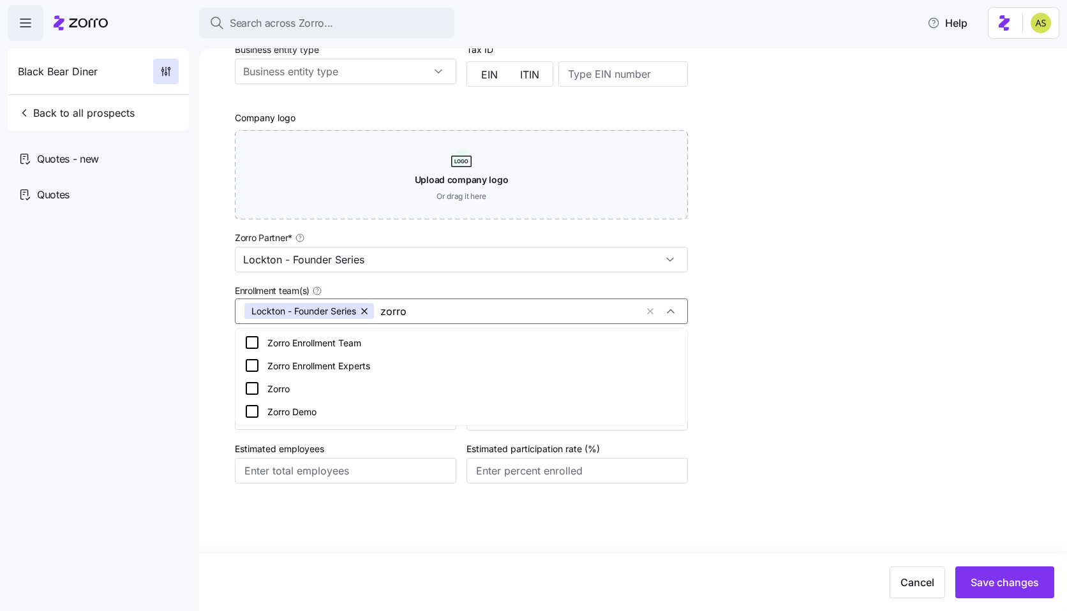
click at [401, 312] on input "zorro" at bounding box center [508, 311] width 256 height 17
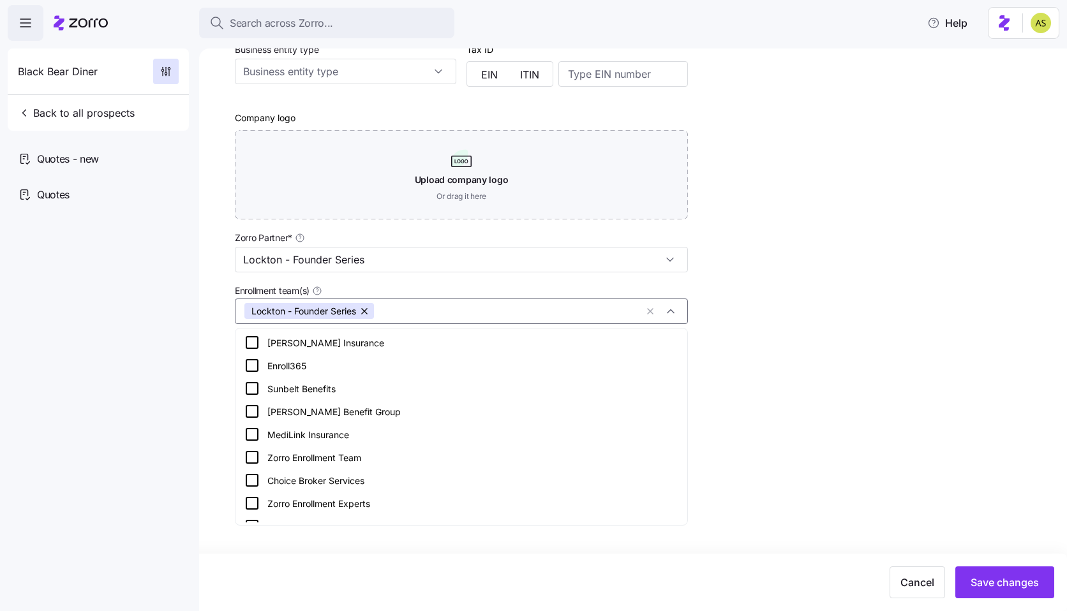
click at [965, 314] on div "Setup Onboard as an employer Company name (DBA) * Black Bear Diner Legal name i…" at bounding box center [642, 186] width 814 height 717
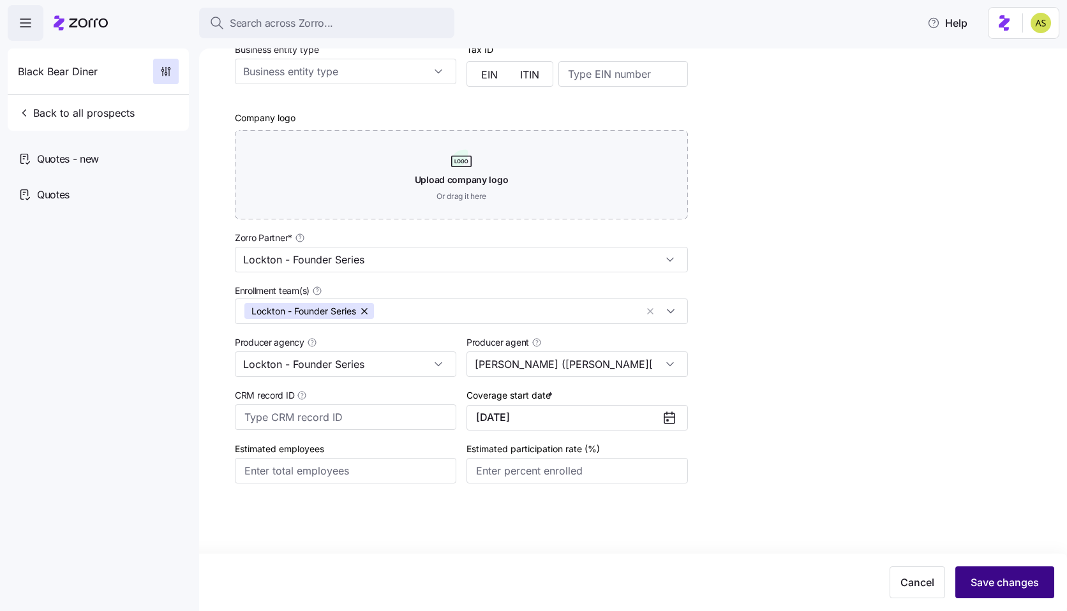
click at [989, 568] on button "Save changes" at bounding box center [1004, 583] width 99 height 32
click at [422, 258] on input "Lockton - Founder Series" at bounding box center [461, 260] width 453 height 26
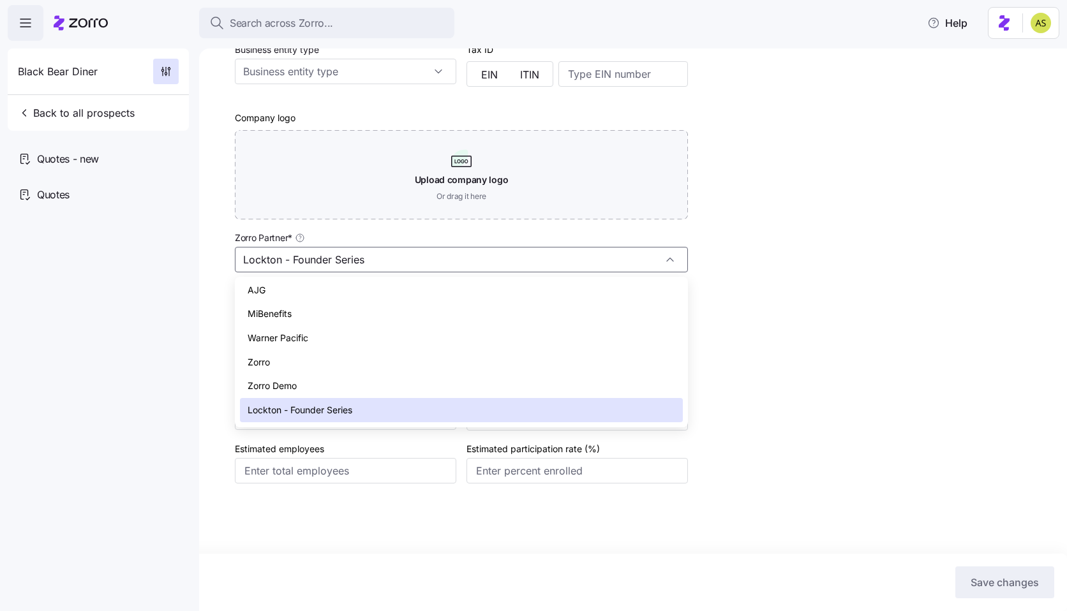
click at [317, 363] on div "Zorro" at bounding box center [461, 362] width 443 height 24
type input "Zorro"
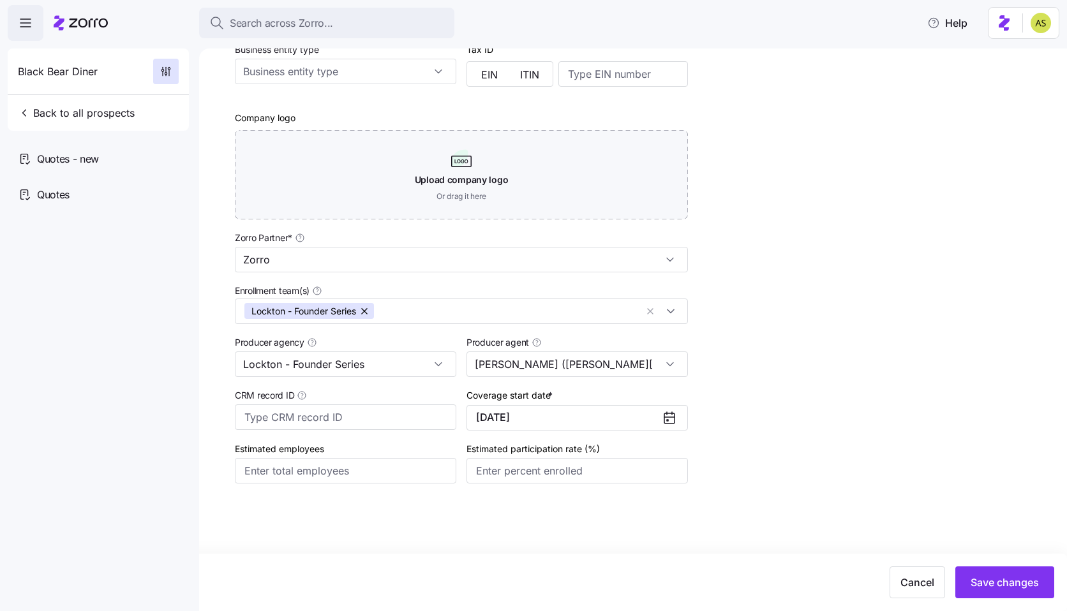
click at [945, 322] on div "Setup Onboard as an employer Company name (DBA) * Black Bear Diner Legal name i…" at bounding box center [642, 186] width 814 height 717
click at [1004, 574] on button "Save changes" at bounding box center [1004, 583] width 99 height 32
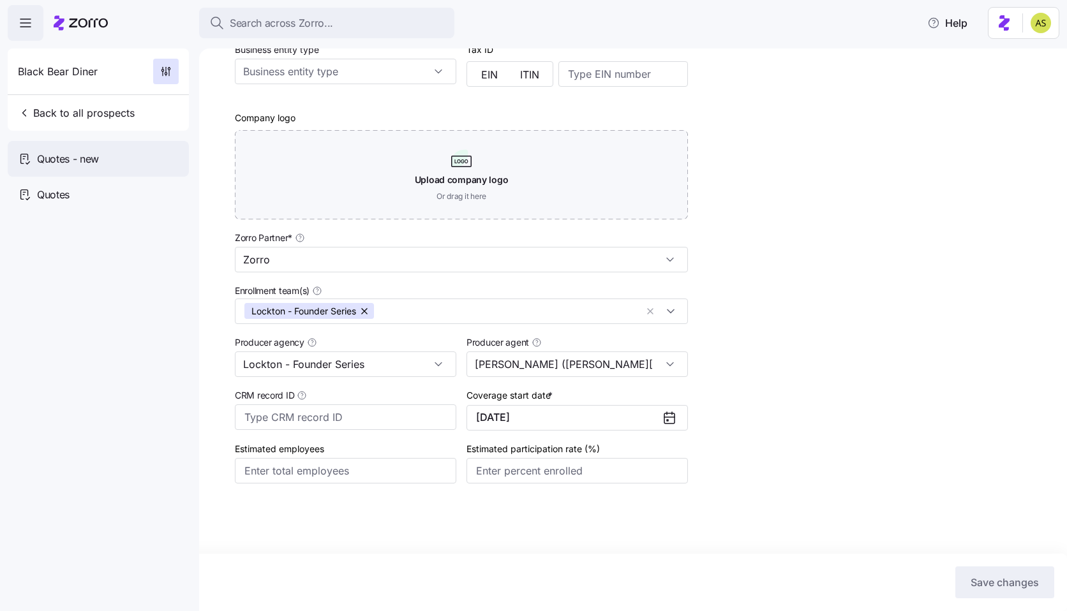
click at [114, 152] on div "Quotes - new" at bounding box center [98, 159] width 181 height 36
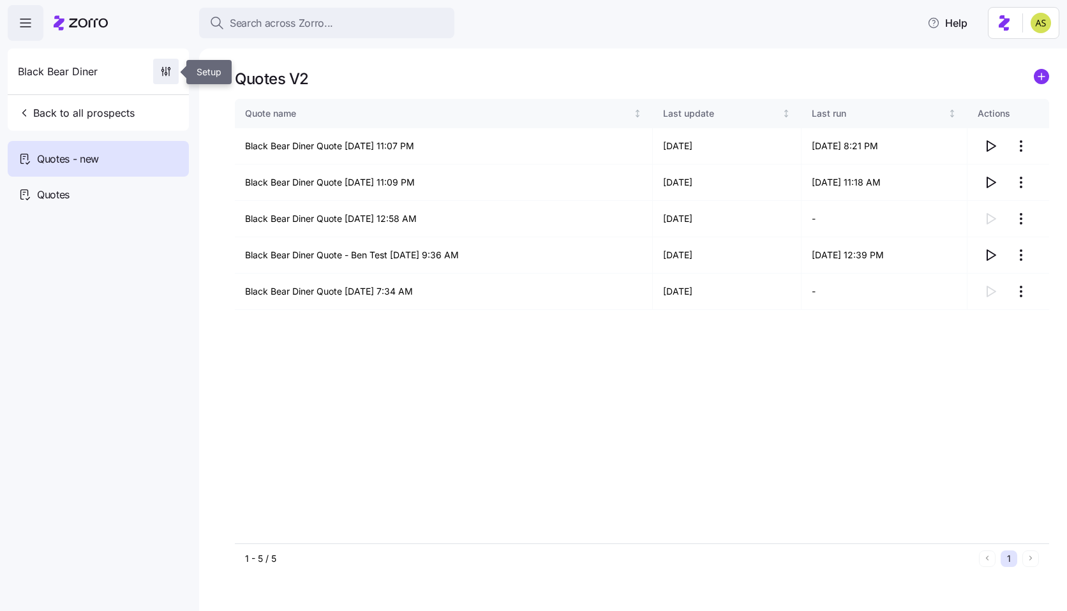
click at [170, 72] on icon "button" at bounding box center [165, 71] width 13 height 13
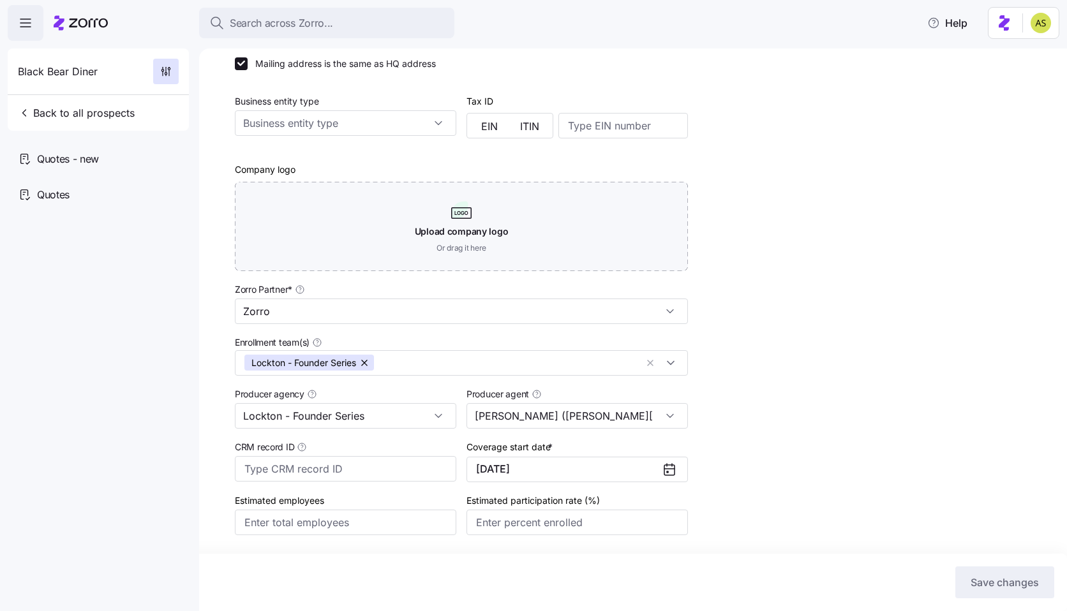
scroll to position [243, 0]
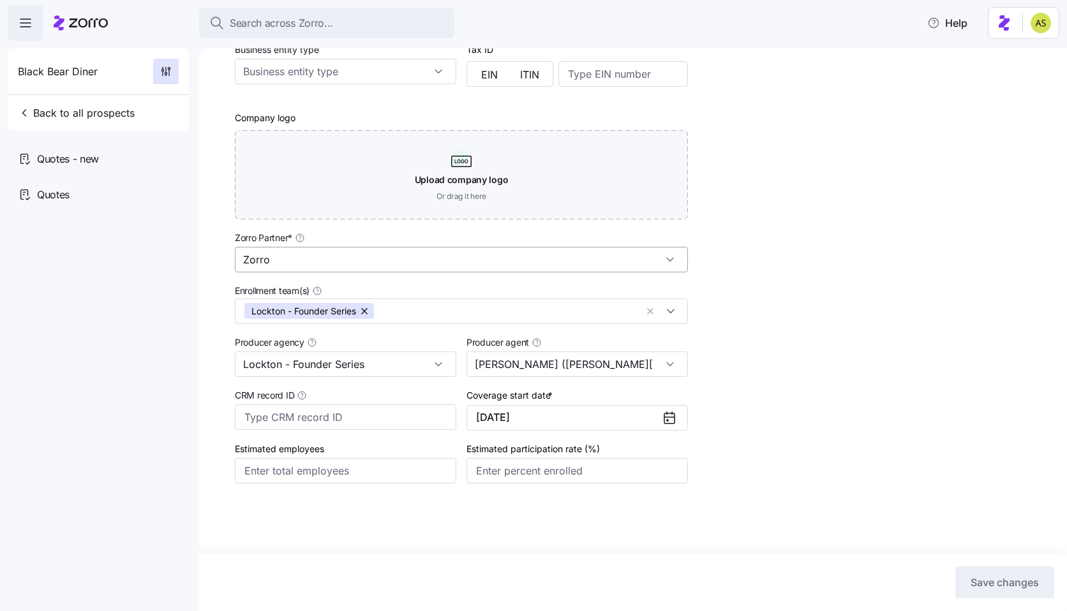
click at [614, 260] on input "Zorro" at bounding box center [461, 260] width 453 height 26
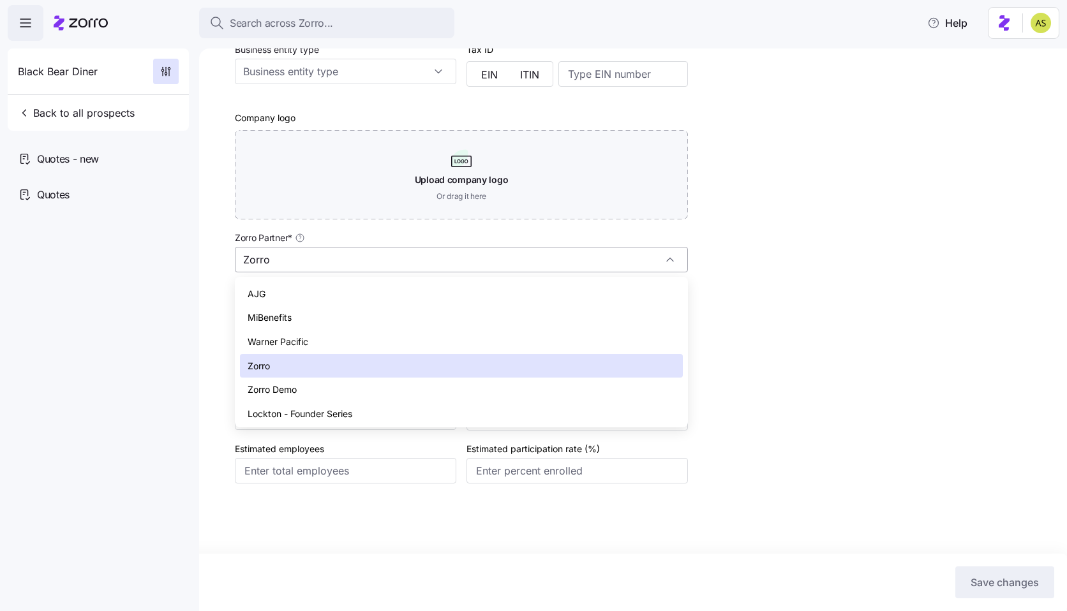
click at [614, 260] on input "Zorro" at bounding box center [461, 260] width 453 height 26
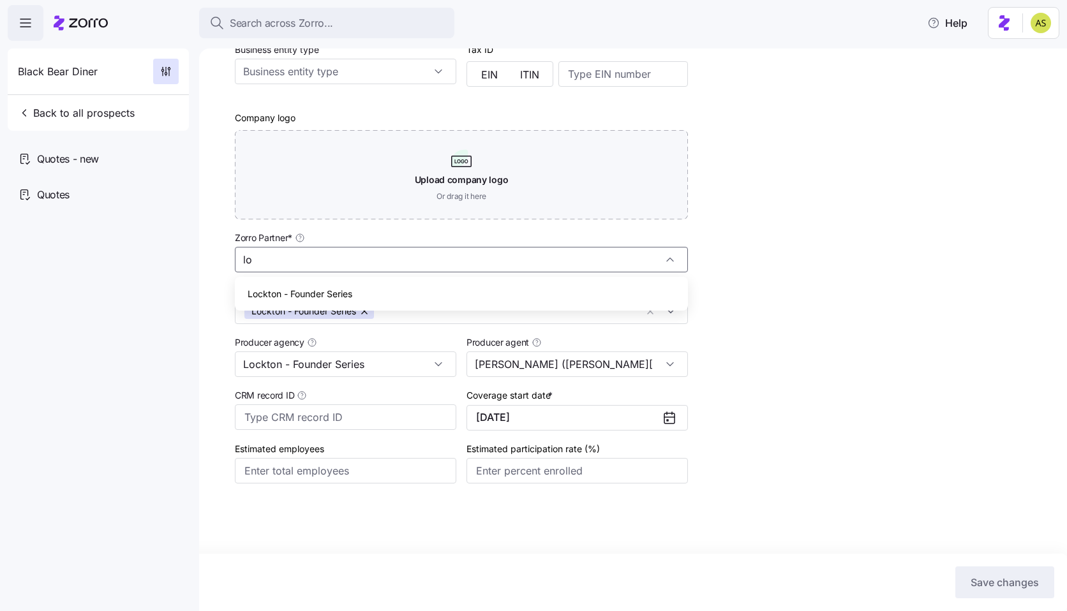
click at [472, 301] on div "Lockton - Founder Series" at bounding box center [461, 294] width 443 height 24
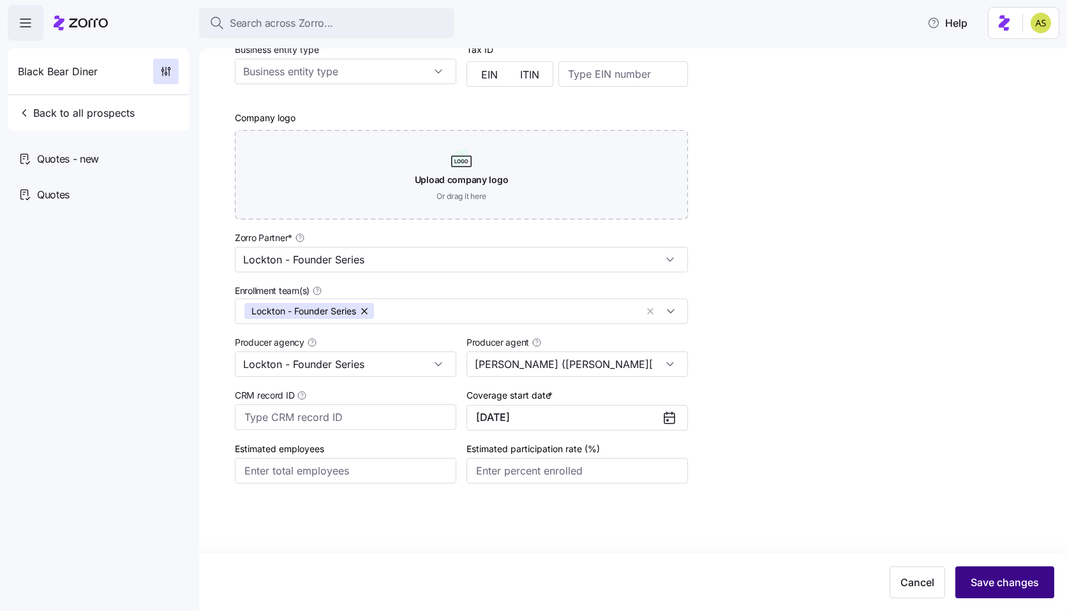
type input "Lockton - Founder Series"
click at [1008, 588] on span "Save changes" at bounding box center [1004, 582] width 68 height 15
